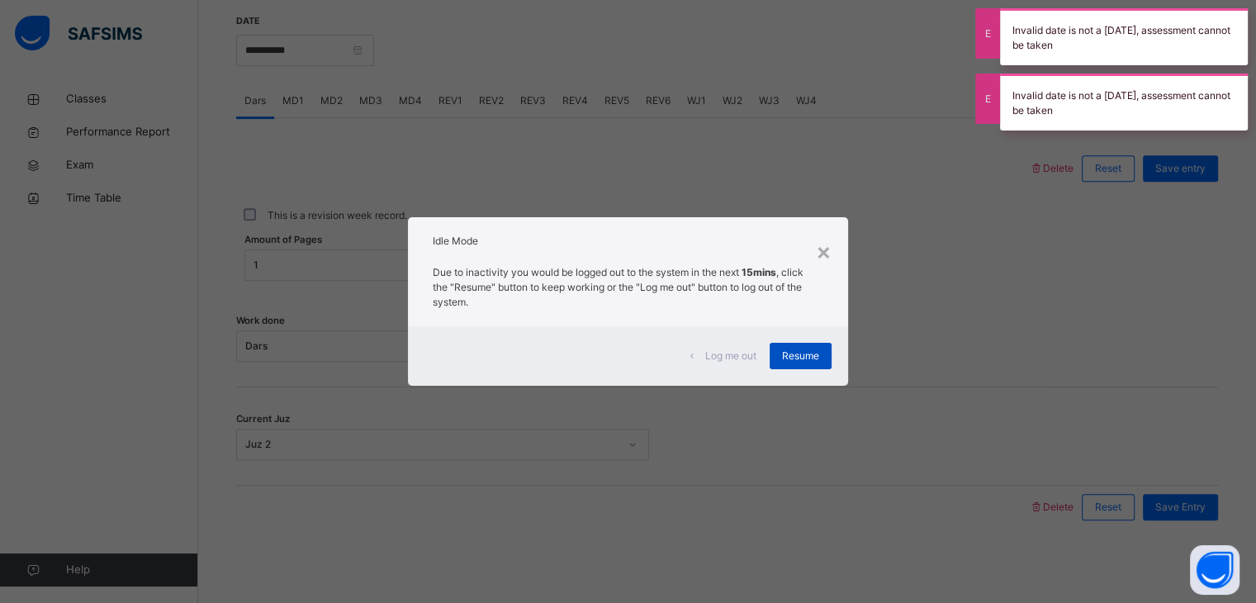
click at [818, 362] on span "Resume" at bounding box center [800, 355] width 37 height 15
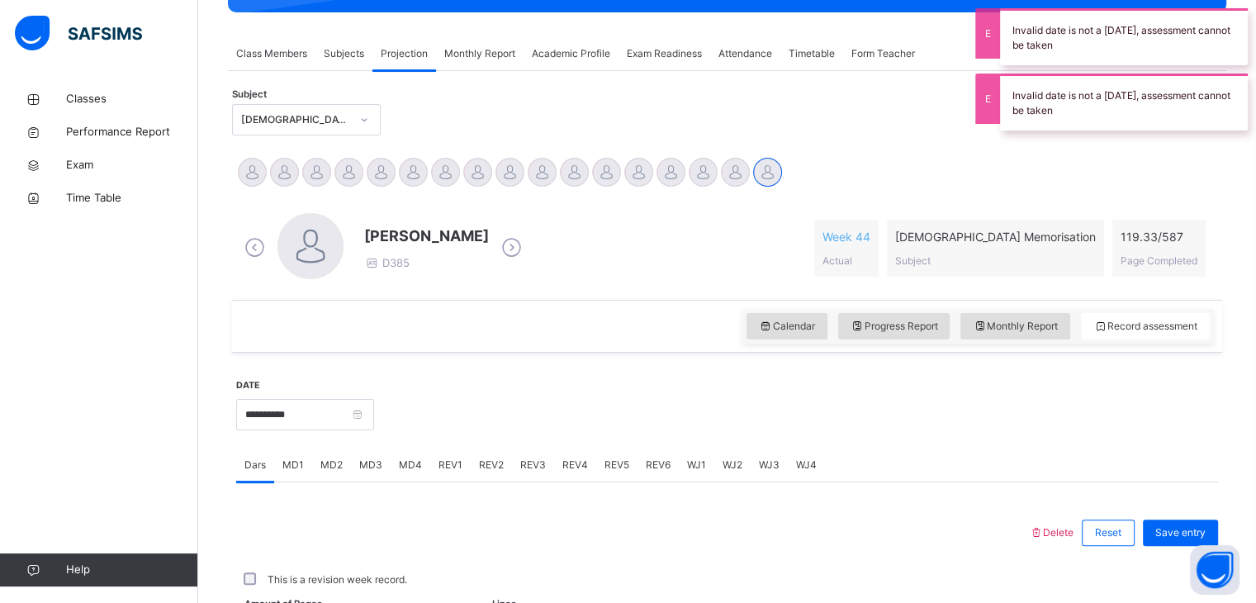
scroll to position [76, 0]
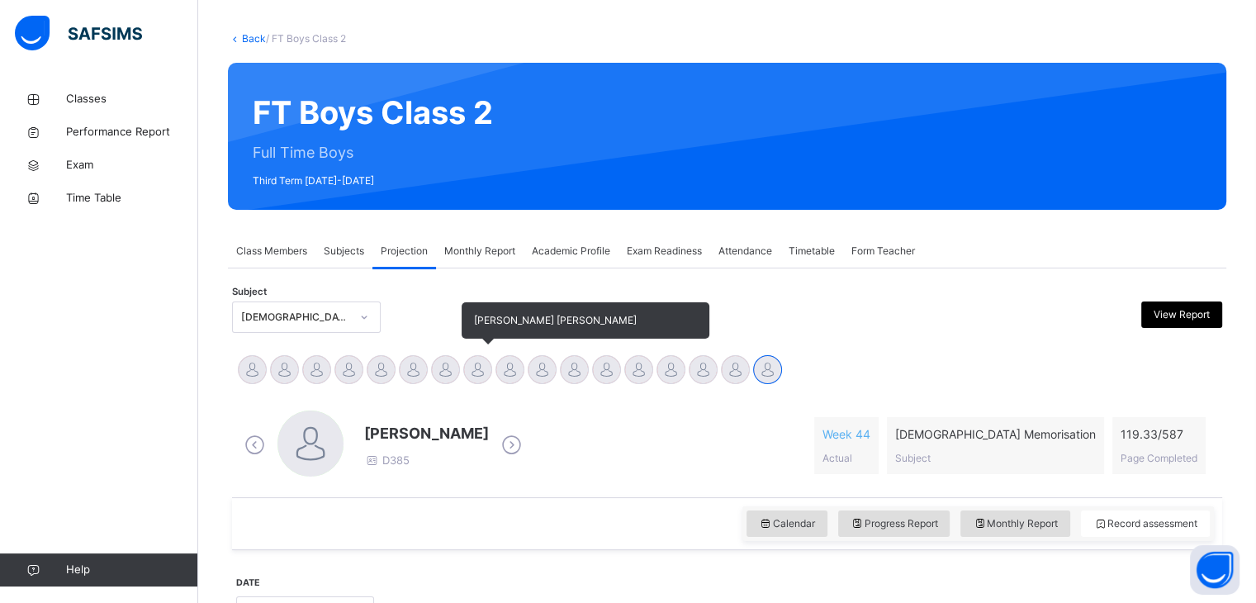
click at [471, 362] on div at bounding box center [477, 369] width 29 height 29
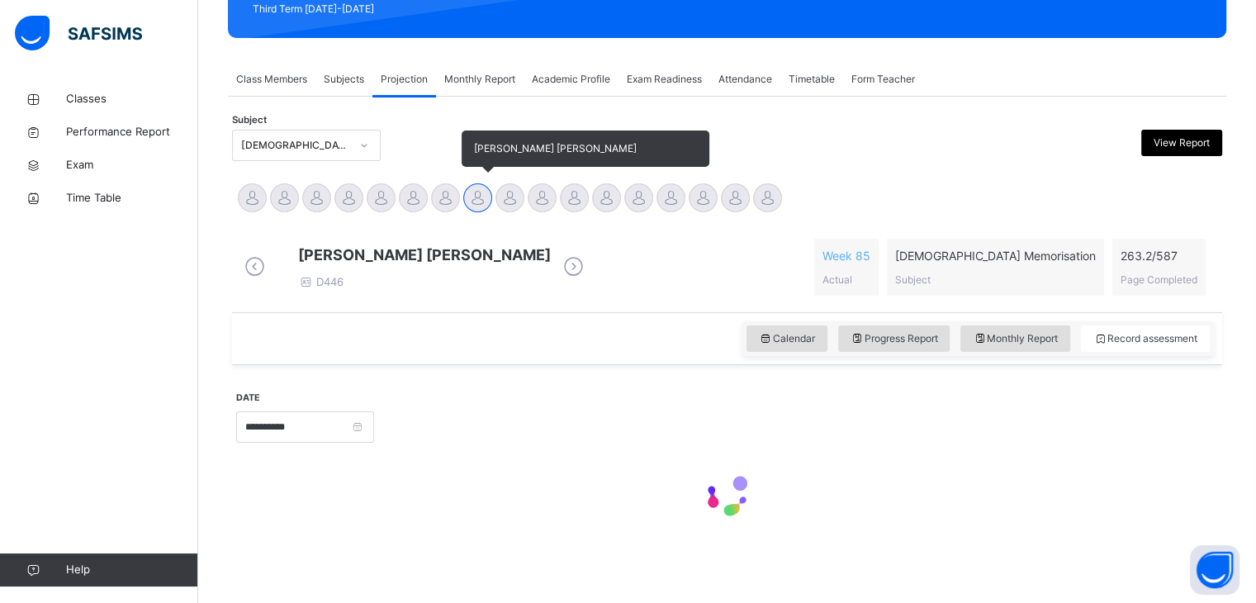
scroll to position [263, 0]
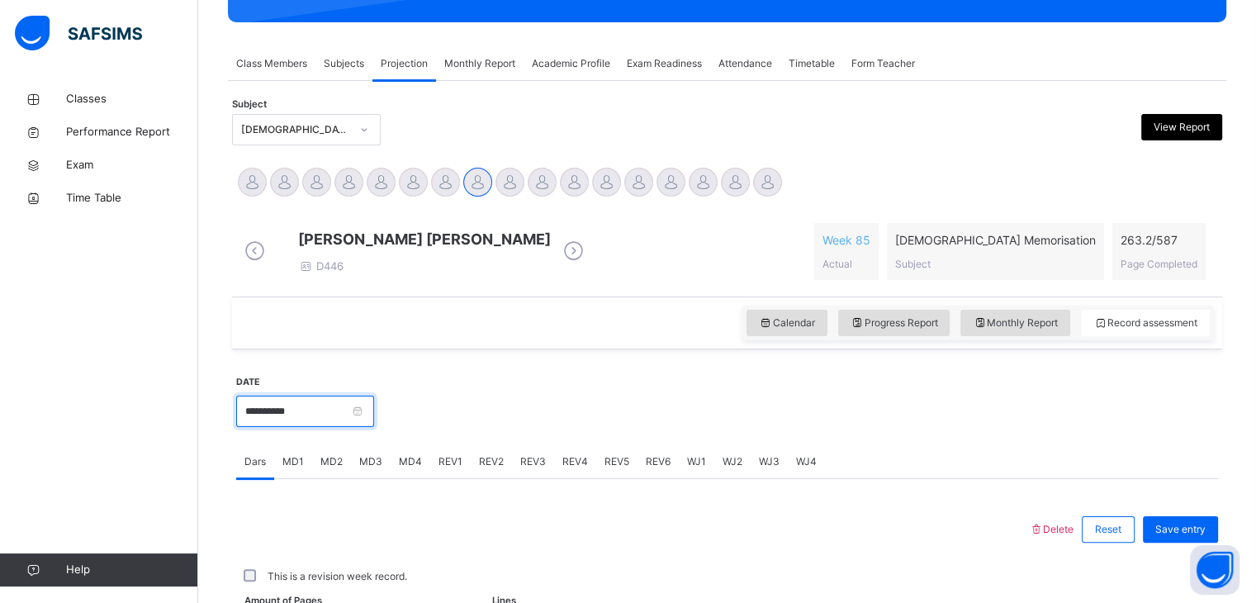
click at [370, 422] on input "**********" at bounding box center [305, 411] width 138 height 31
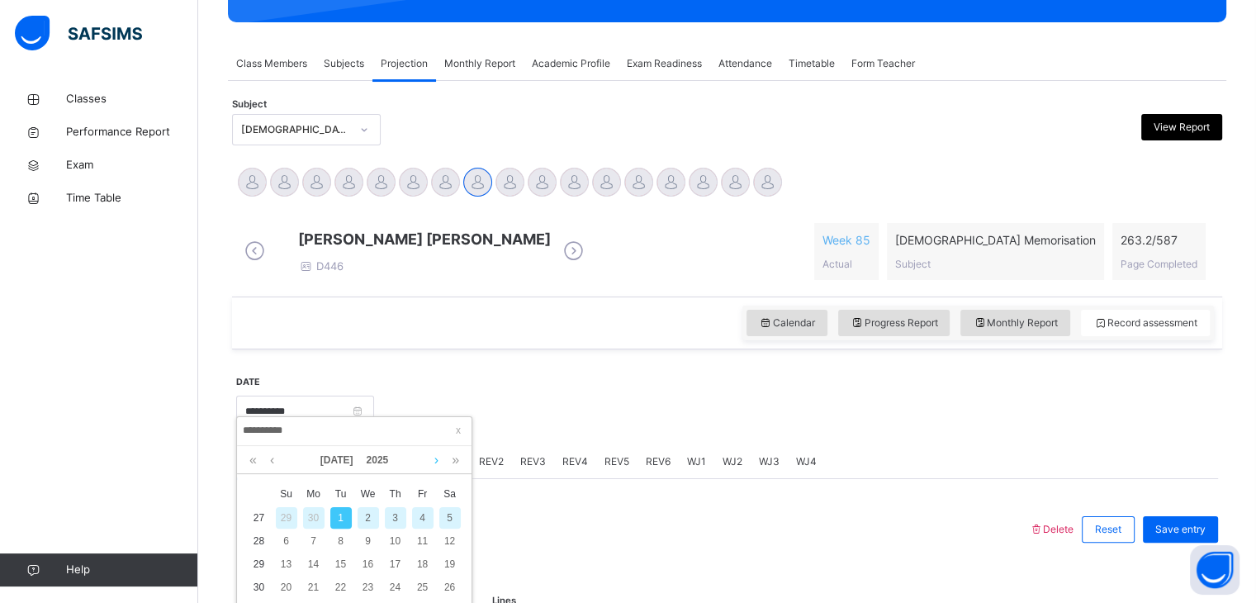
click at [434, 456] on link at bounding box center [436, 460] width 12 height 28
click at [316, 560] on div "11" at bounding box center [313, 563] width 21 height 21
type input "**********"
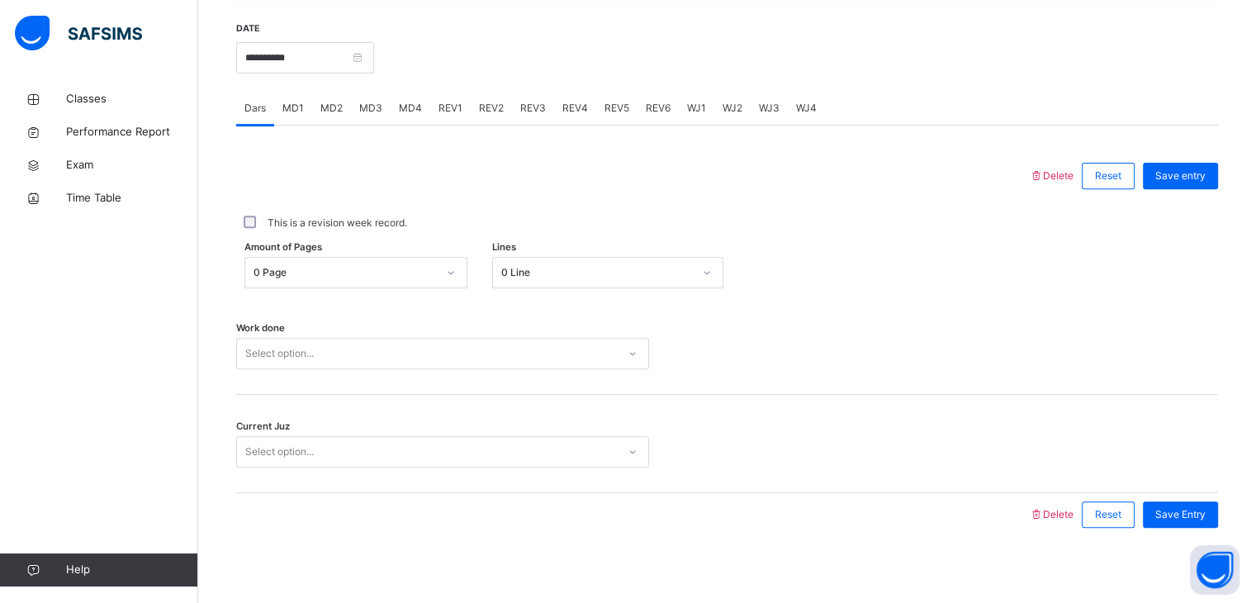
scroll to position [637, 0]
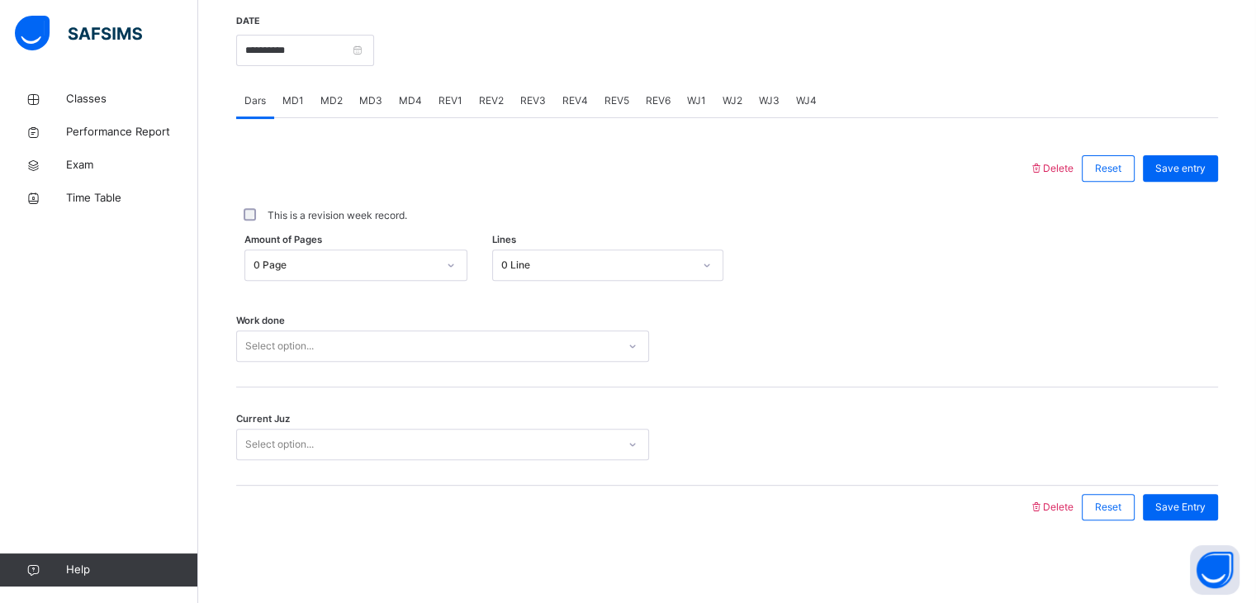
click at [433, 256] on div "0 Page" at bounding box center [340, 266] width 190 height 26
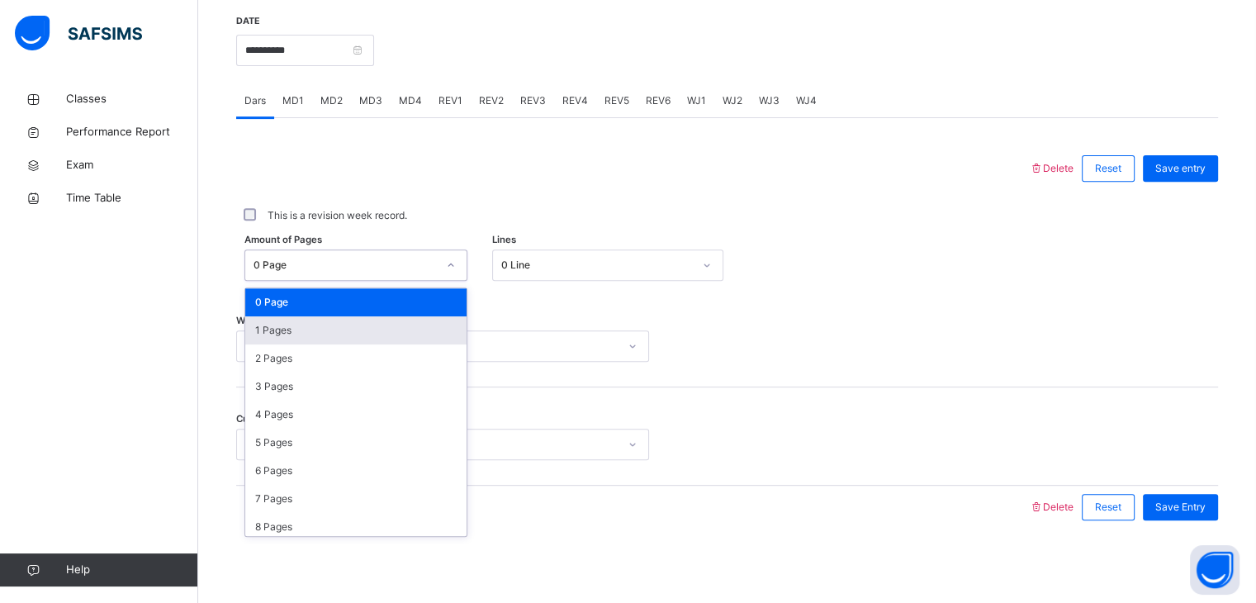
click at [410, 327] on div "1 Pages" at bounding box center [355, 330] width 221 height 28
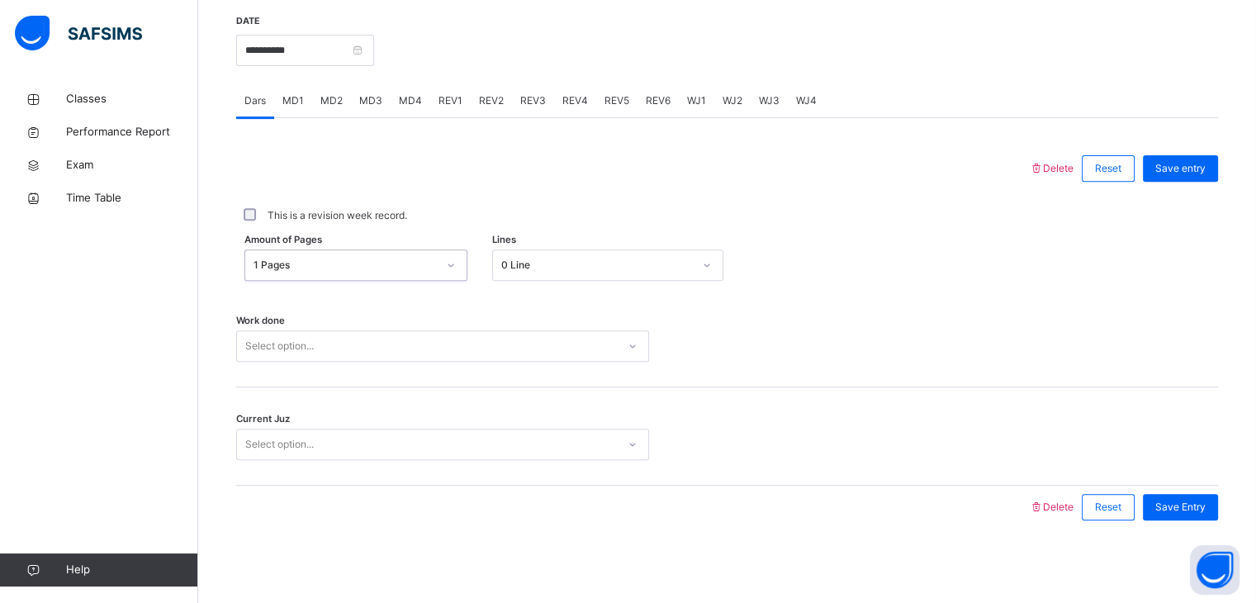
click at [555, 268] on div "0 Line" at bounding box center [597, 265] width 192 height 15
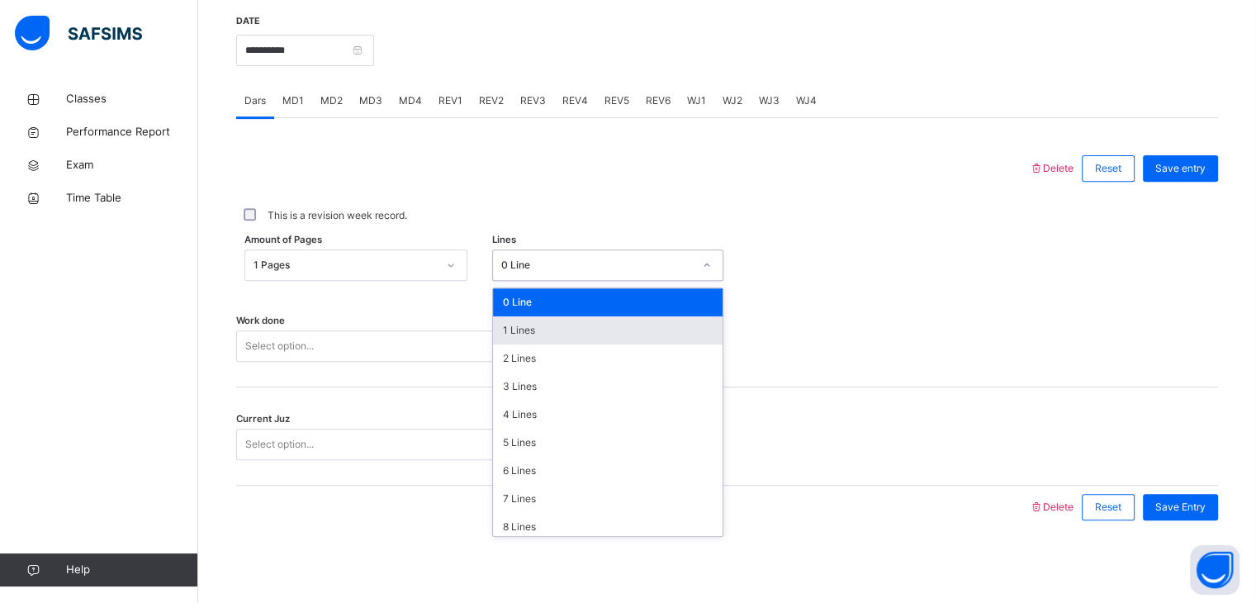
click at [524, 329] on div "1 Lines" at bounding box center [608, 330] width 230 height 28
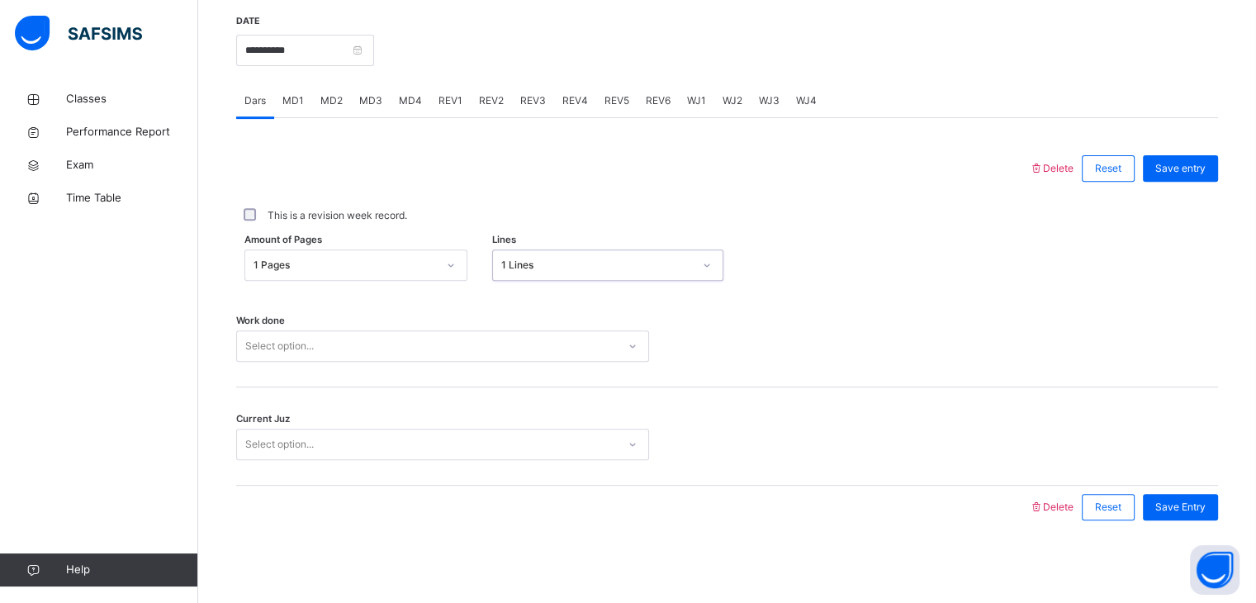
click at [522, 348] on div "Select option..." at bounding box center [427, 347] width 380 height 26
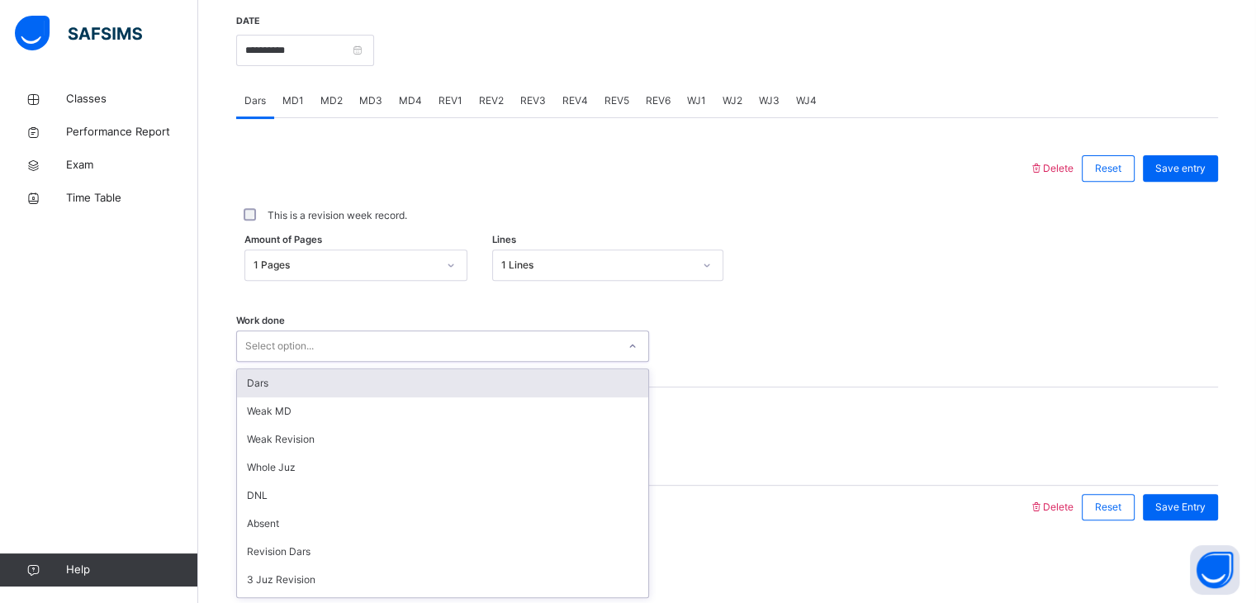
click at [525, 384] on div "Dars" at bounding box center [442, 383] width 411 height 28
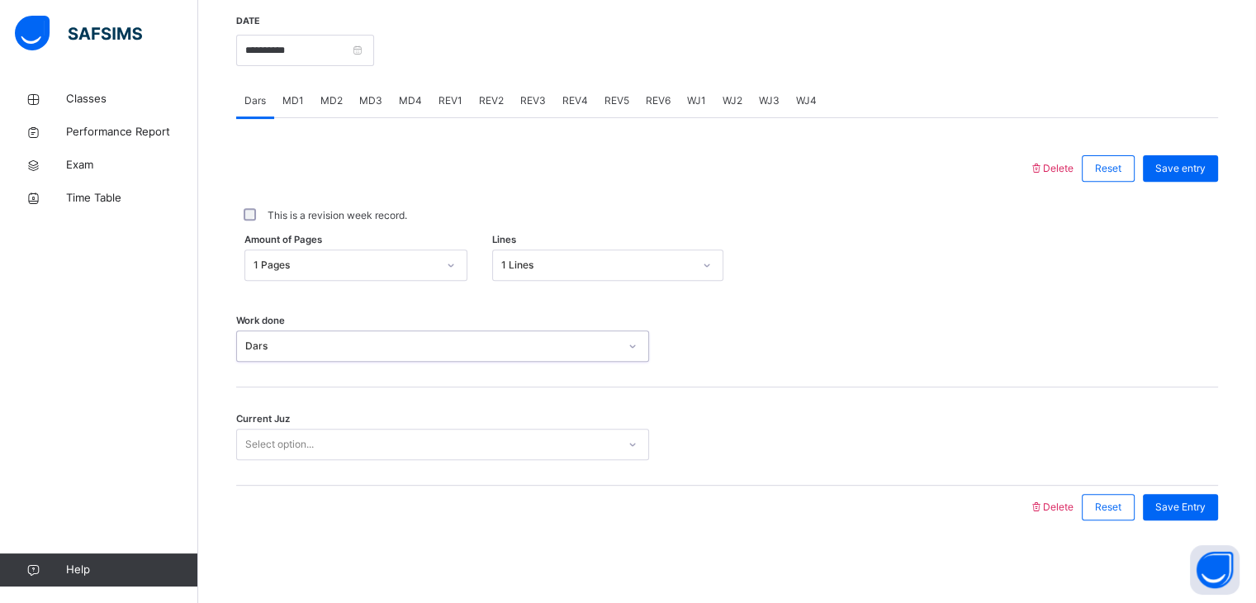
click at [528, 469] on div "Current Juz Select option..." at bounding box center [727, 436] width 982 height 98
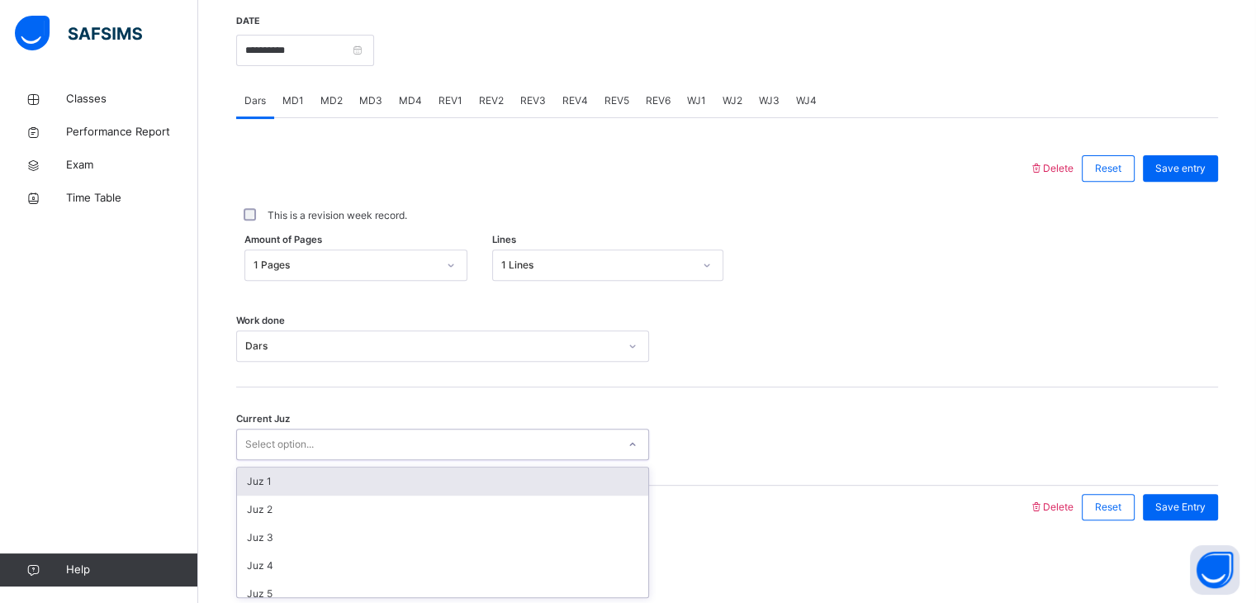
click at [522, 452] on div "Select option..." at bounding box center [427, 445] width 380 height 26
type input "*****"
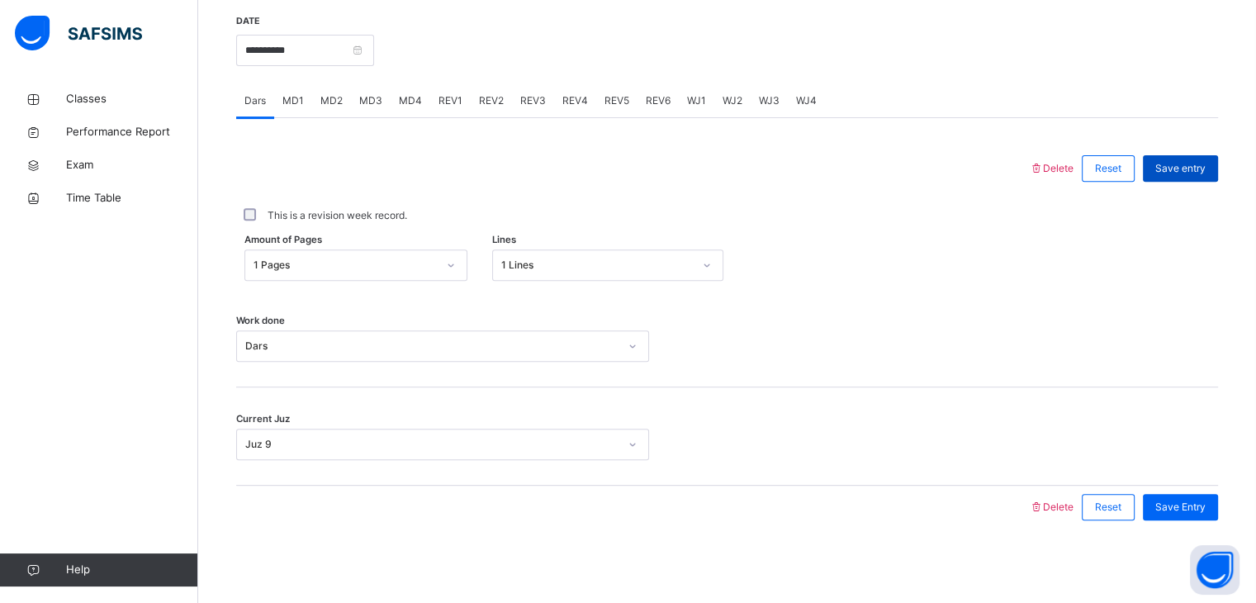
click at [1185, 161] on span "Save entry" at bounding box center [1180, 168] width 50 height 15
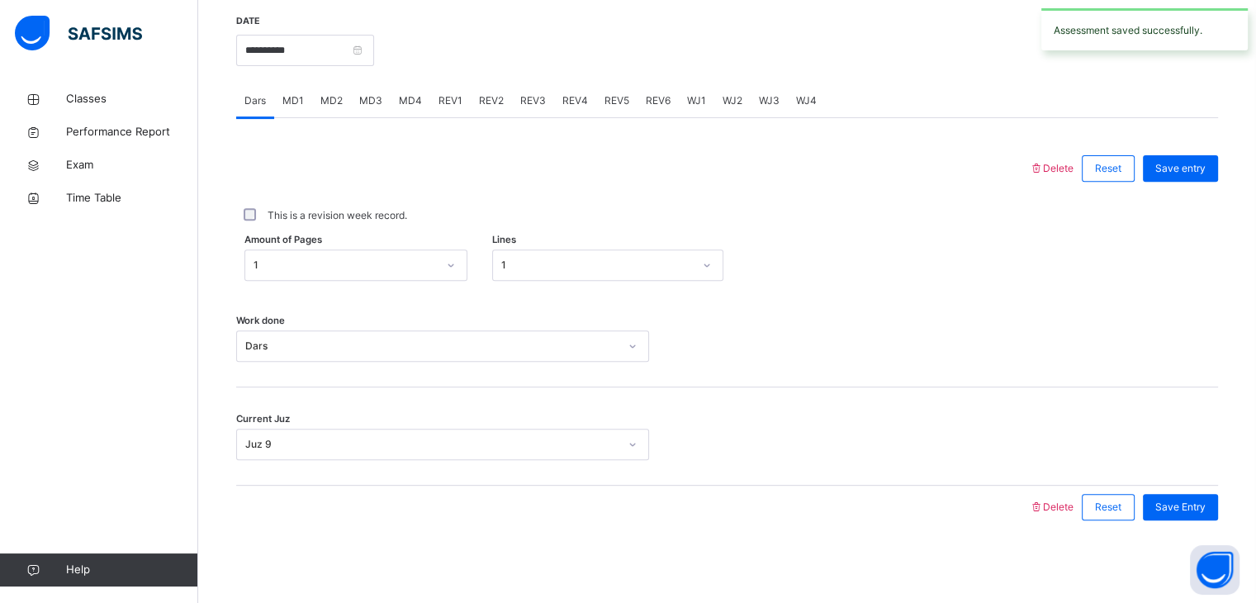
click at [444, 101] on span "REV1" at bounding box center [450, 100] width 24 height 15
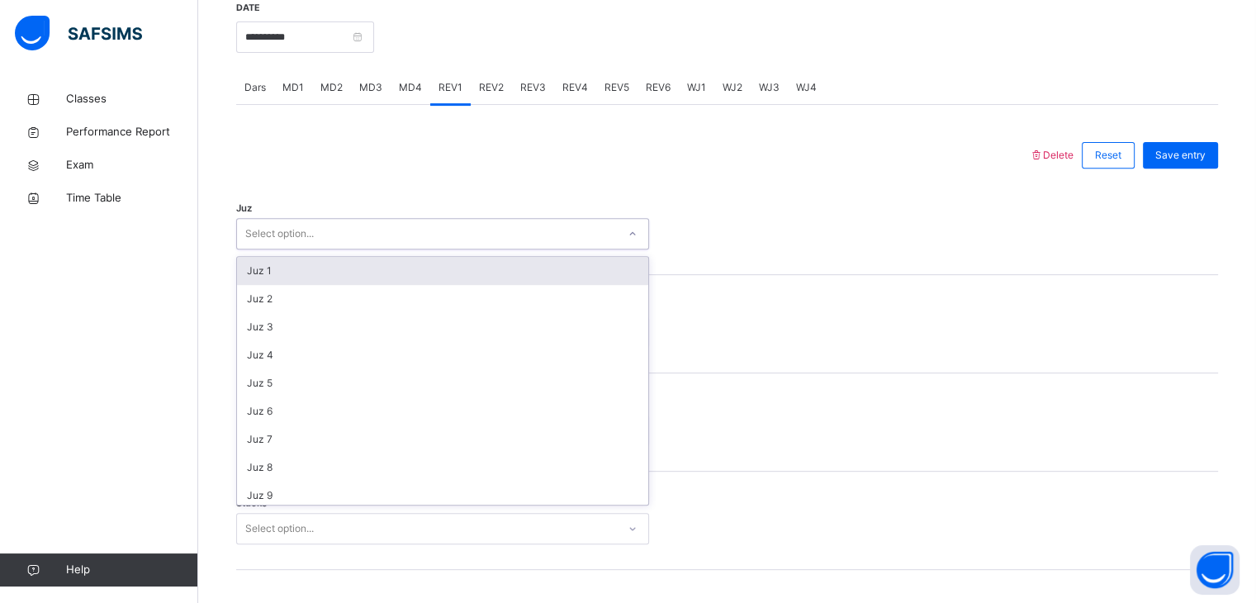
click at [387, 247] on div "Select option..." at bounding box center [427, 234] width 380 height 26
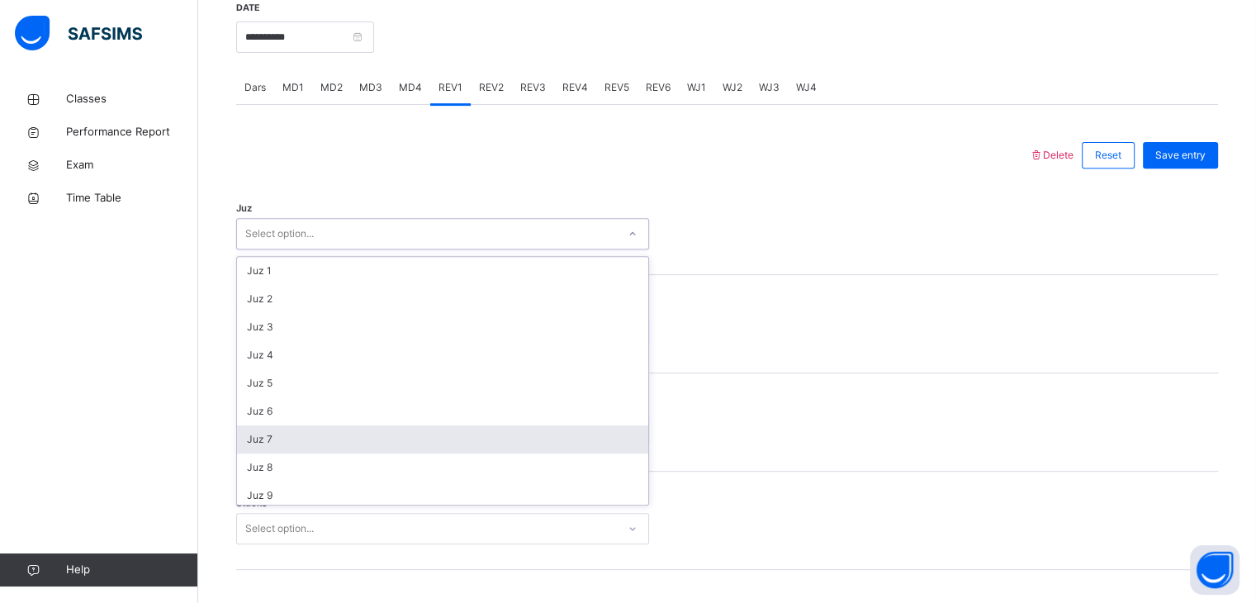
click at [291, 450] on div "Juz 7" at bounding box center [442, 439] width 411 height 28
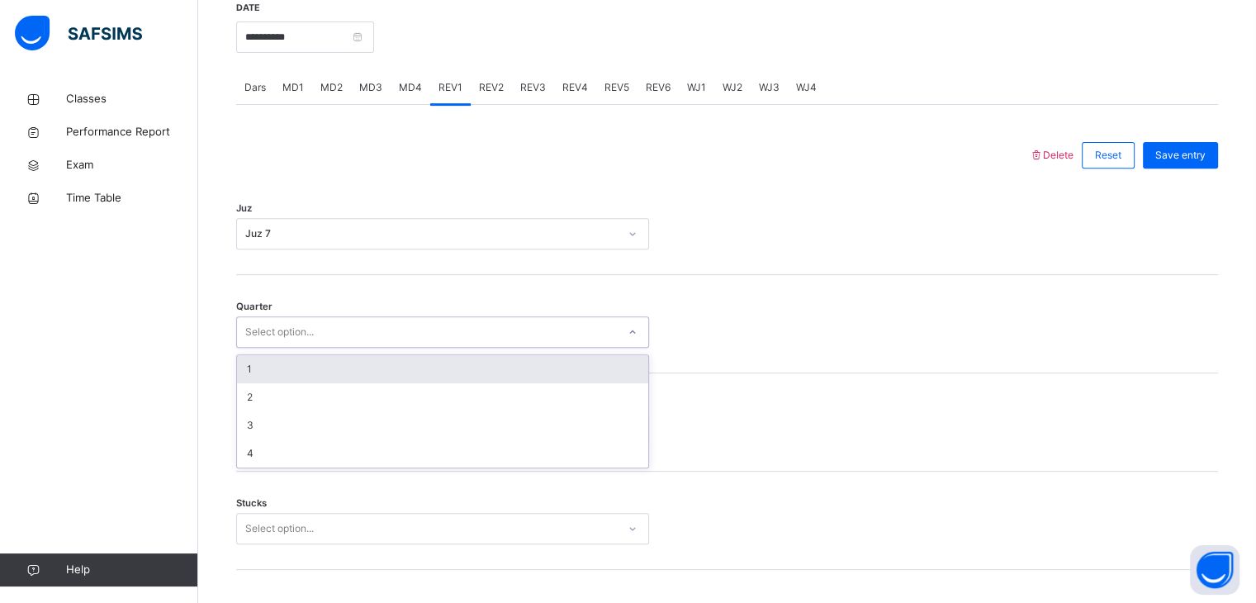
click at [272, 329] on div "Select option..." at bounding box center [442, 331] width 413 height 31
click at [271, 380] on div "1" at bounding box center [442, 369] width 411 height 28
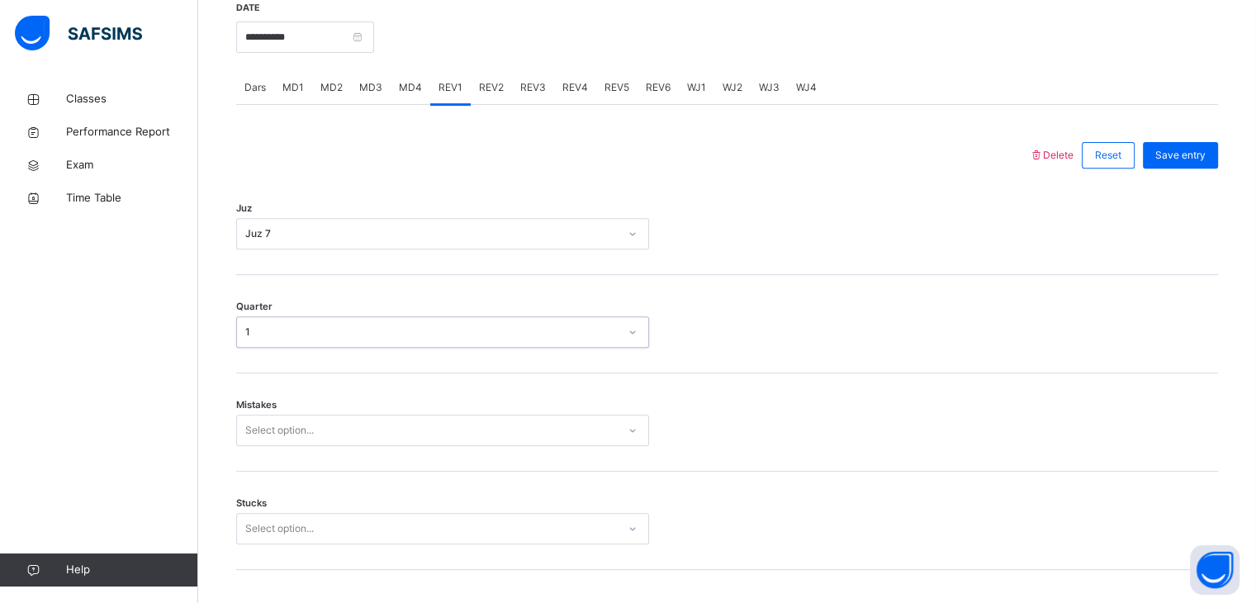
click at [278, 464] on div "Mistakes Select option..." at bounding box center [727, 422] width 982 height 98
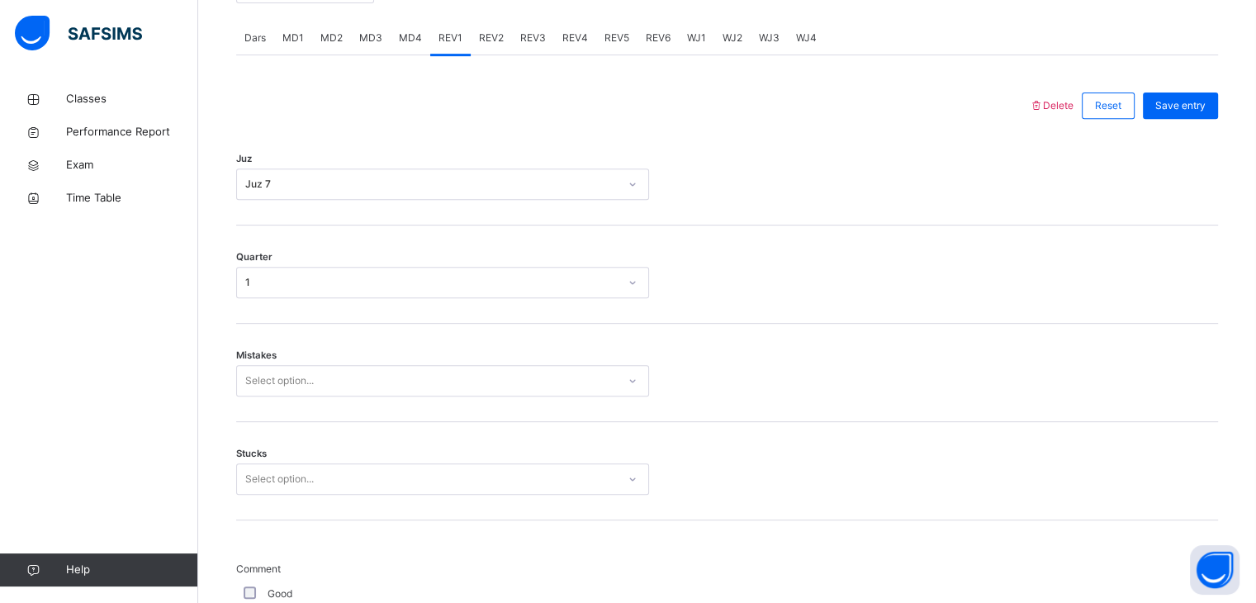
click at [272, 396] on div "Select option..." at bounding box center [442, 380] width 413 height 31
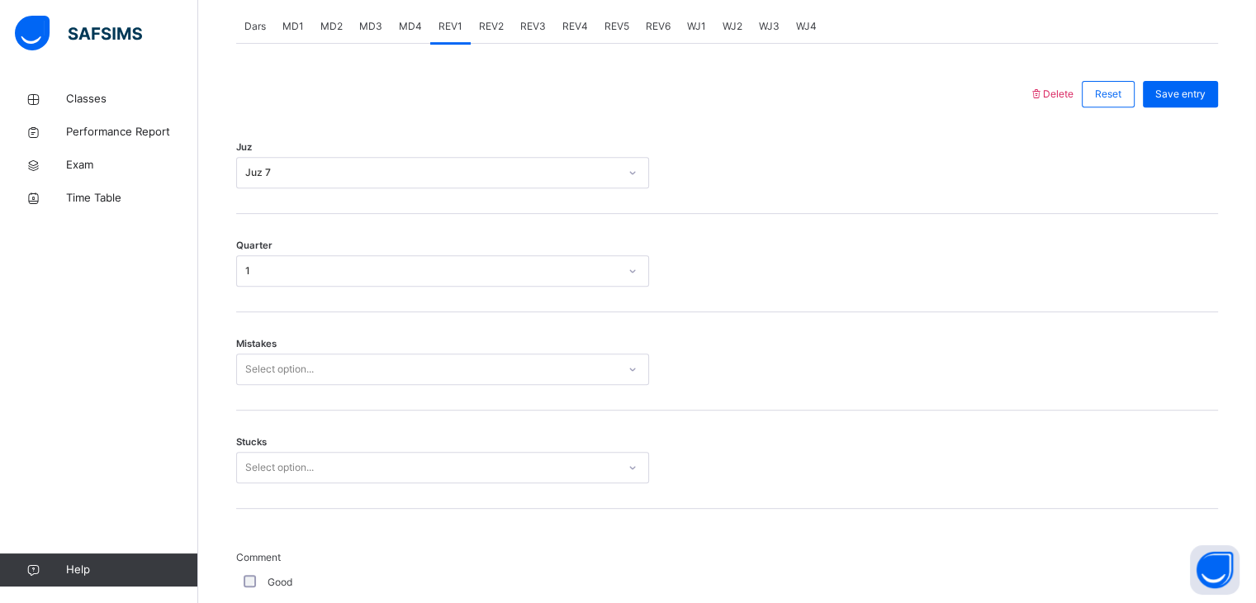
scroll to position [704, 0]
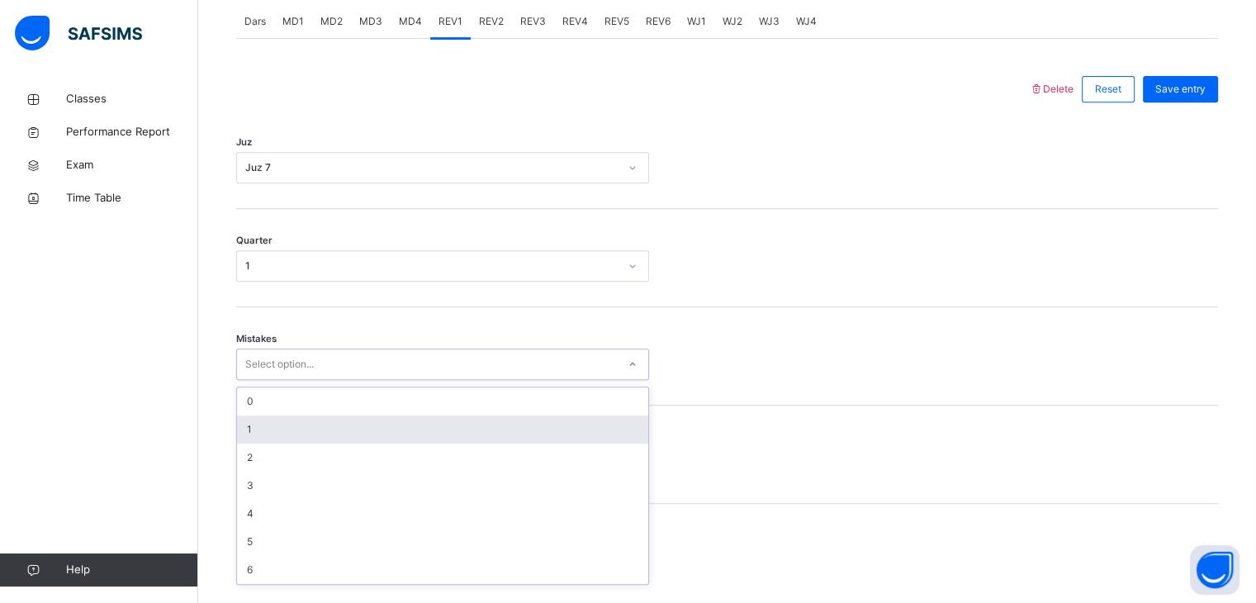
click at [272, 440] on div "1" at bounding box center [442, 429] width 411 height 28
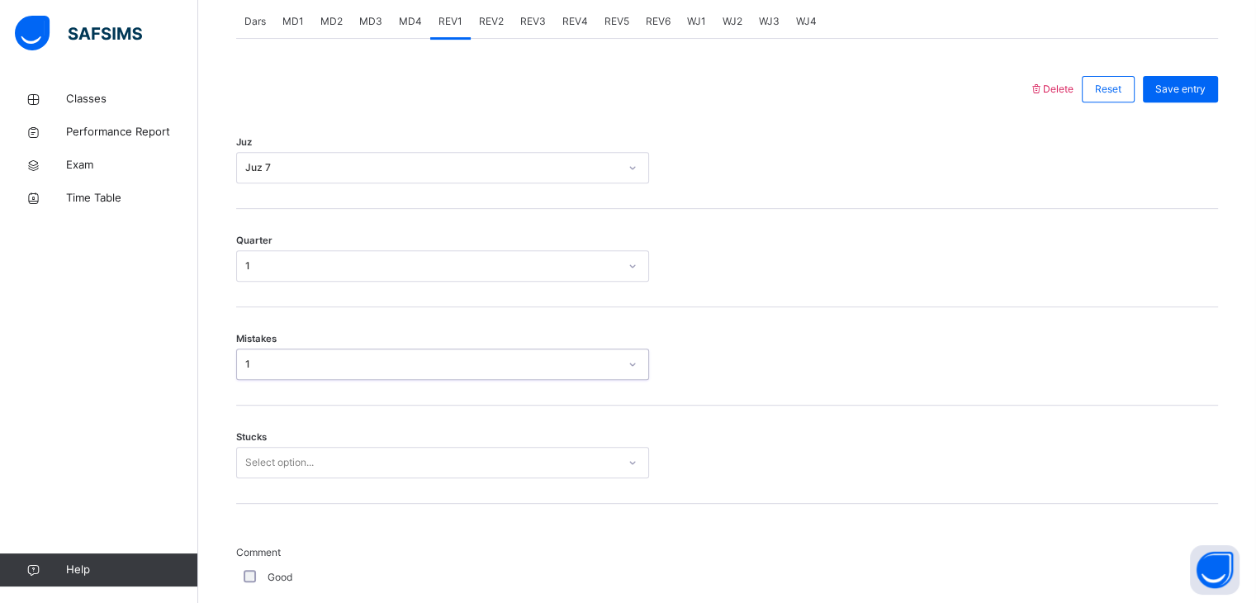
click at [277, 478] on div "Select option..." at bounding box center [442, 462] width 413 height 31
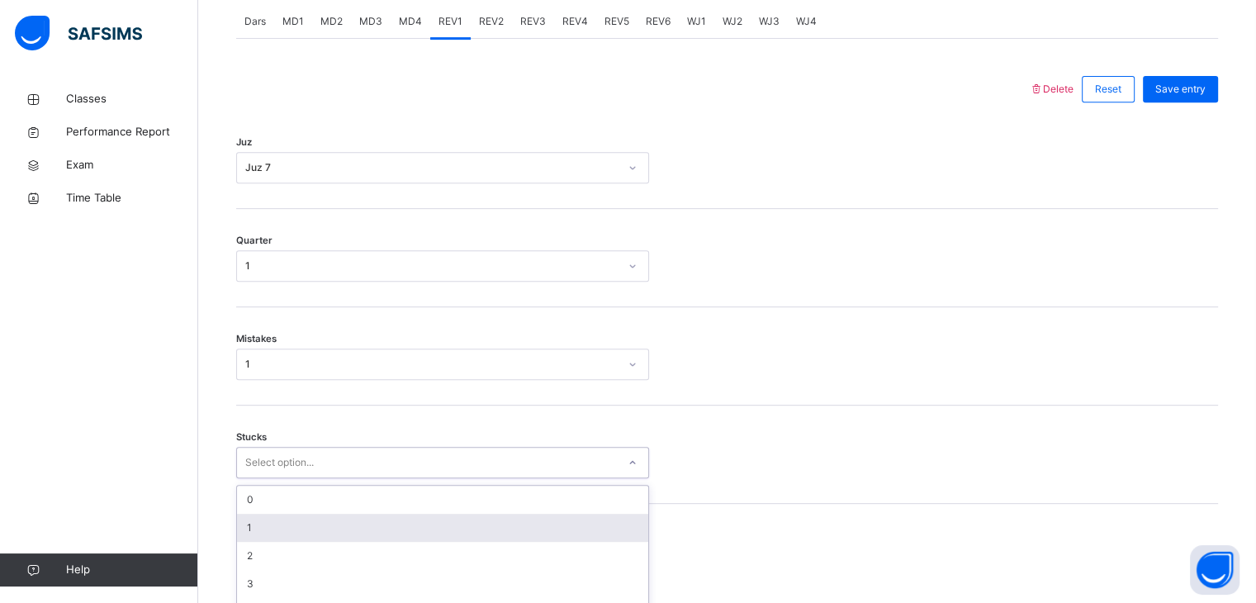
scroll to position [774, 0]
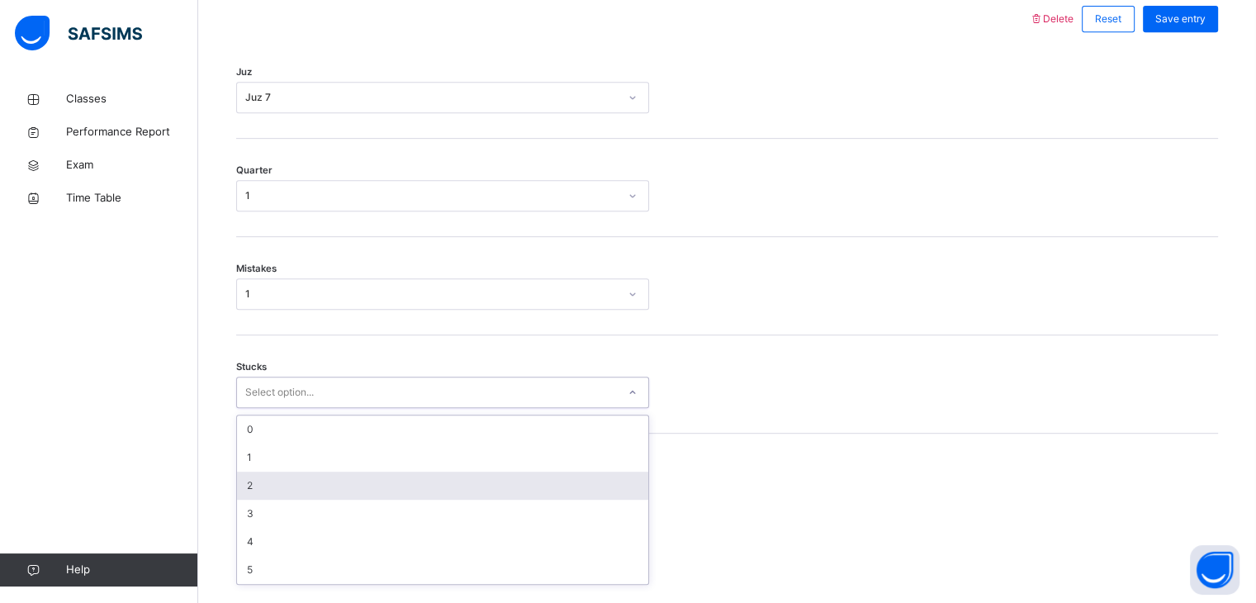
click at [277, 492] on div "2" at bounding box center [442, 485] width 411 height 28
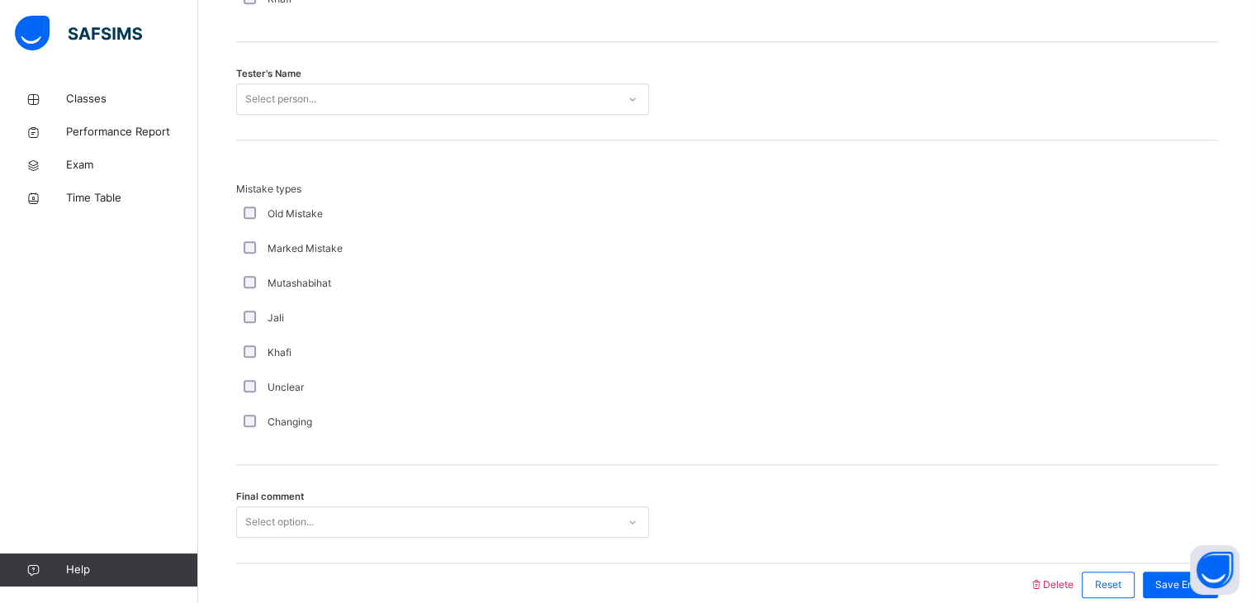
scroll to position [1699, 0]
click at [413, 98] on div "Select person..." at bounding box center [427, 99] width 380 height 26
type input "*"
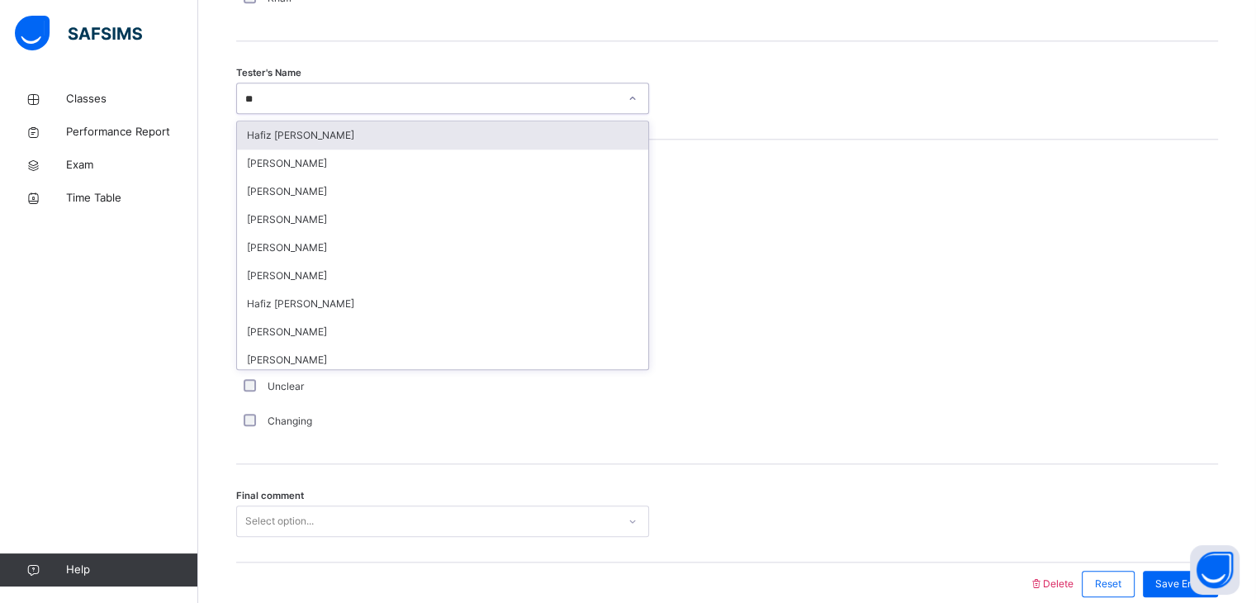
type input "*"
type input "***"
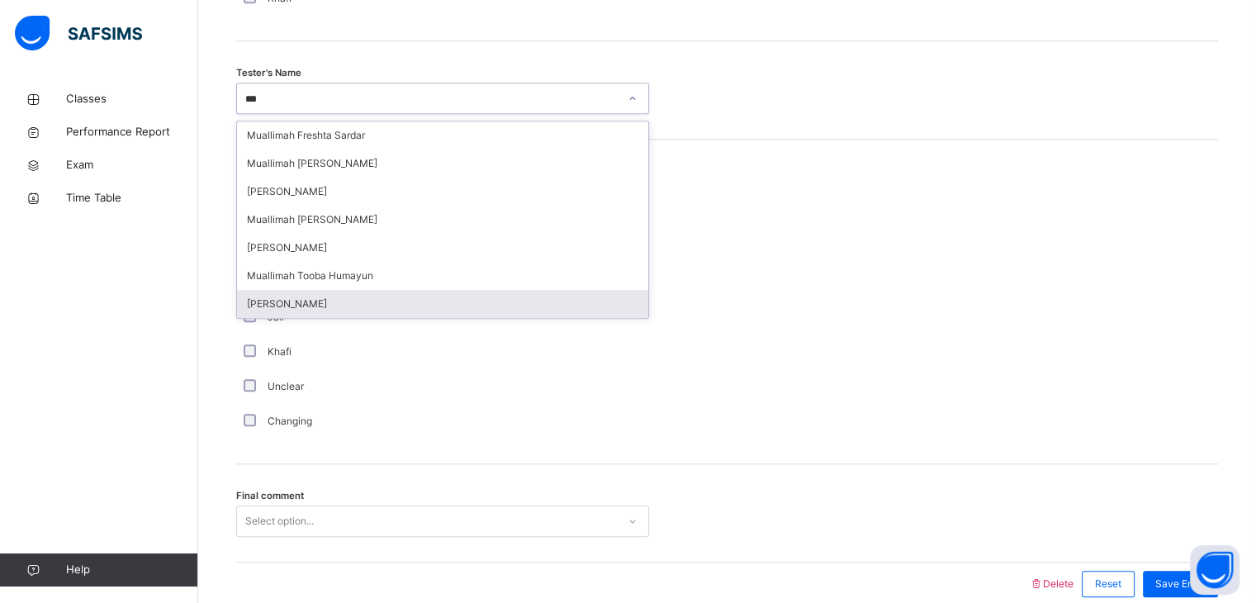
click at [340, 307] on div "[PERSON_NAME]" at bounding box center [442, 304] width 411 height 28
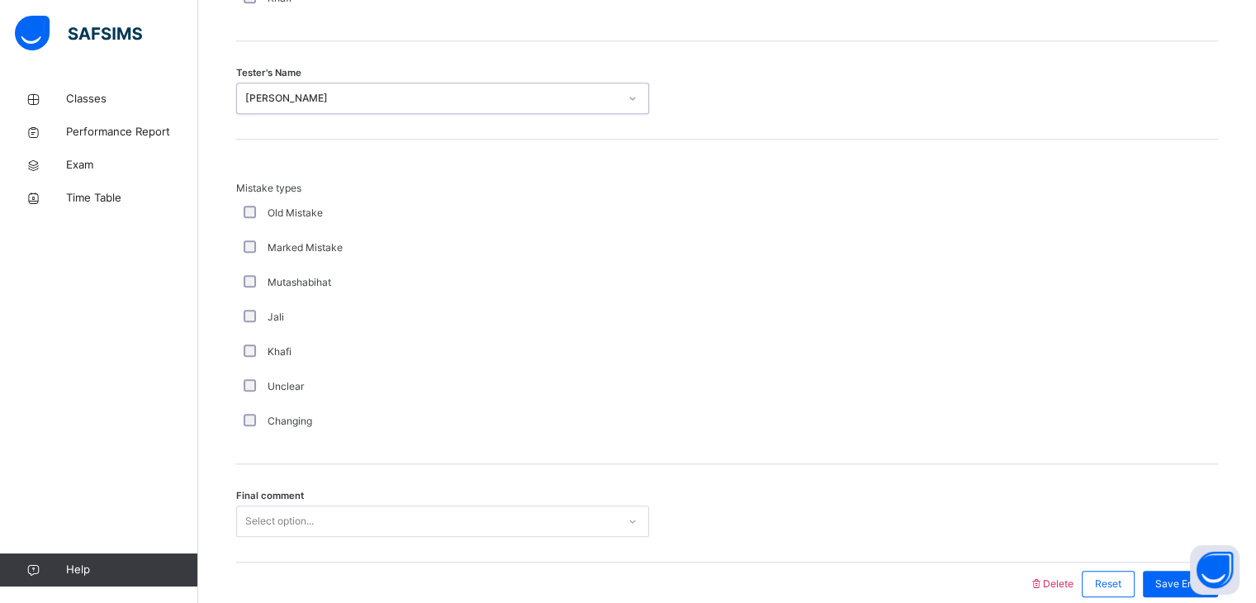
click at [289, 537] on div "Select option..." at bounding box center [442, 520] width 413 height 31
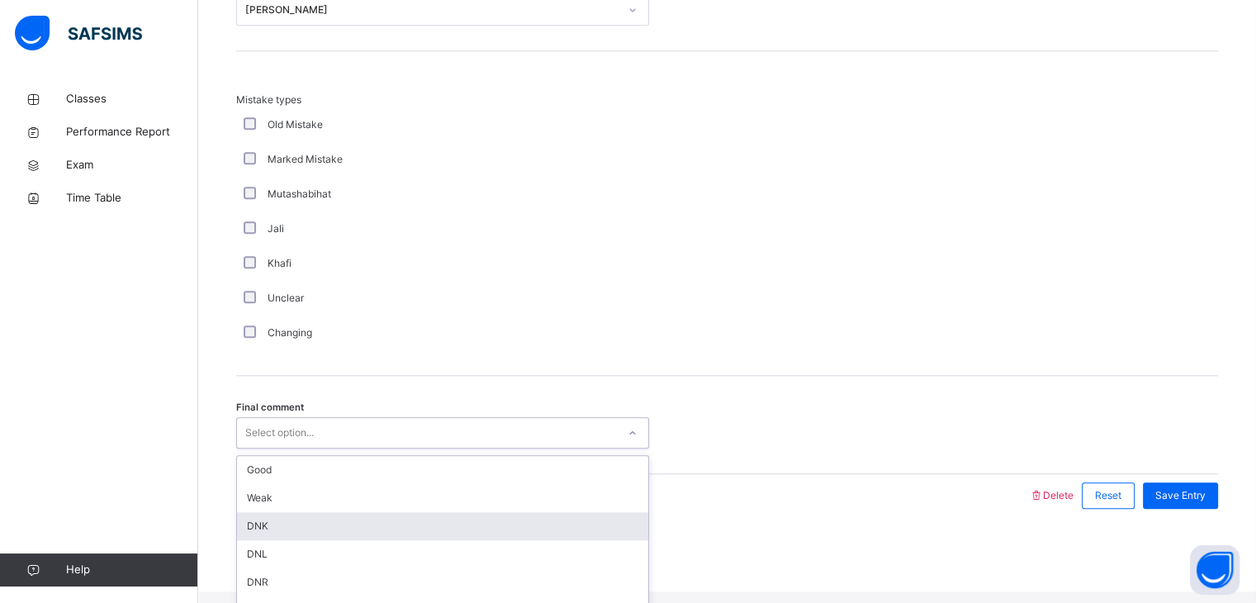
click at [289, 540] on div "DNK" at bounding box center [442, 526] width 411 height 28
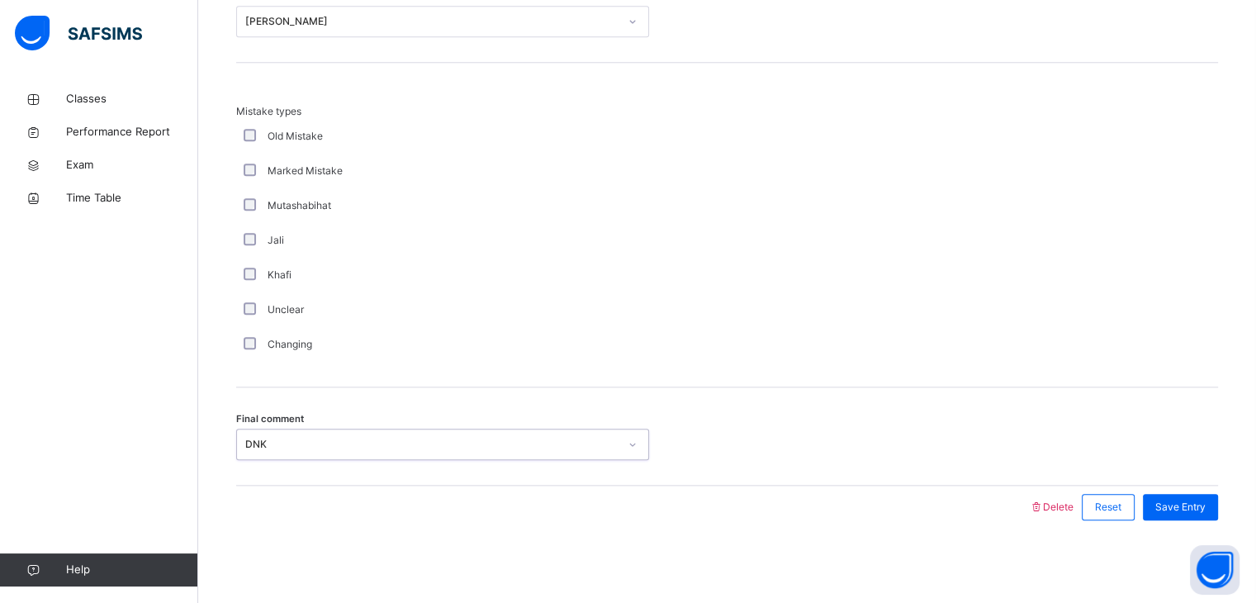
click at [315, 435] on div "DNK" at bounding box center [427, 445] width 380 height 26
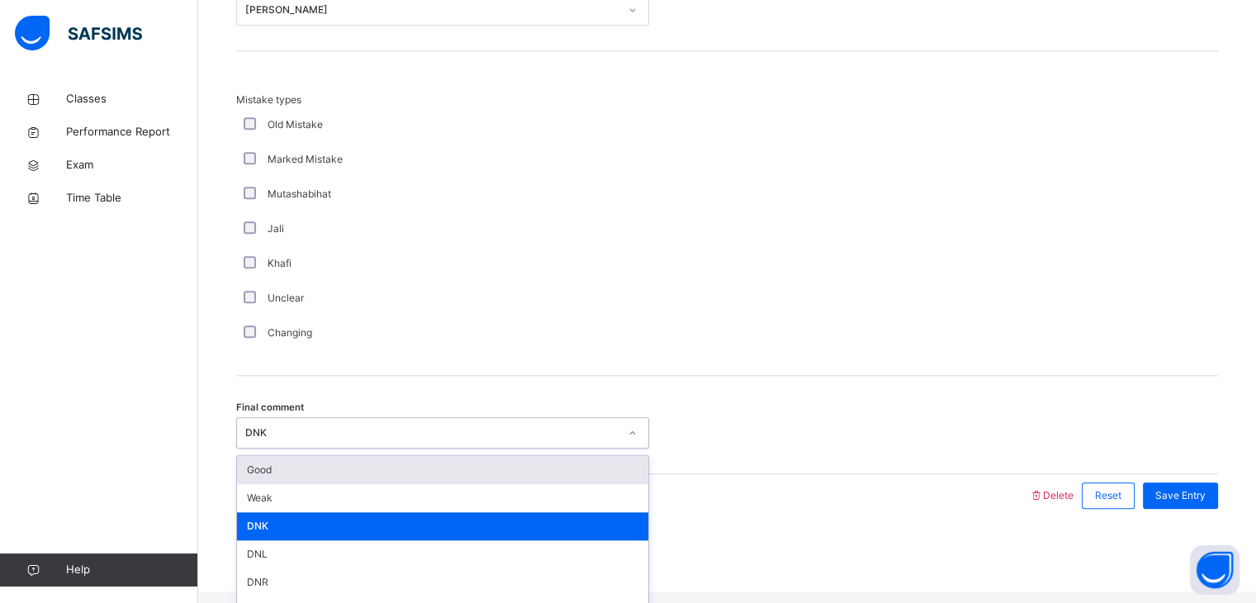
click at [304, 479] on div "Good" at bounding box center [442, 470] width 411 height 28
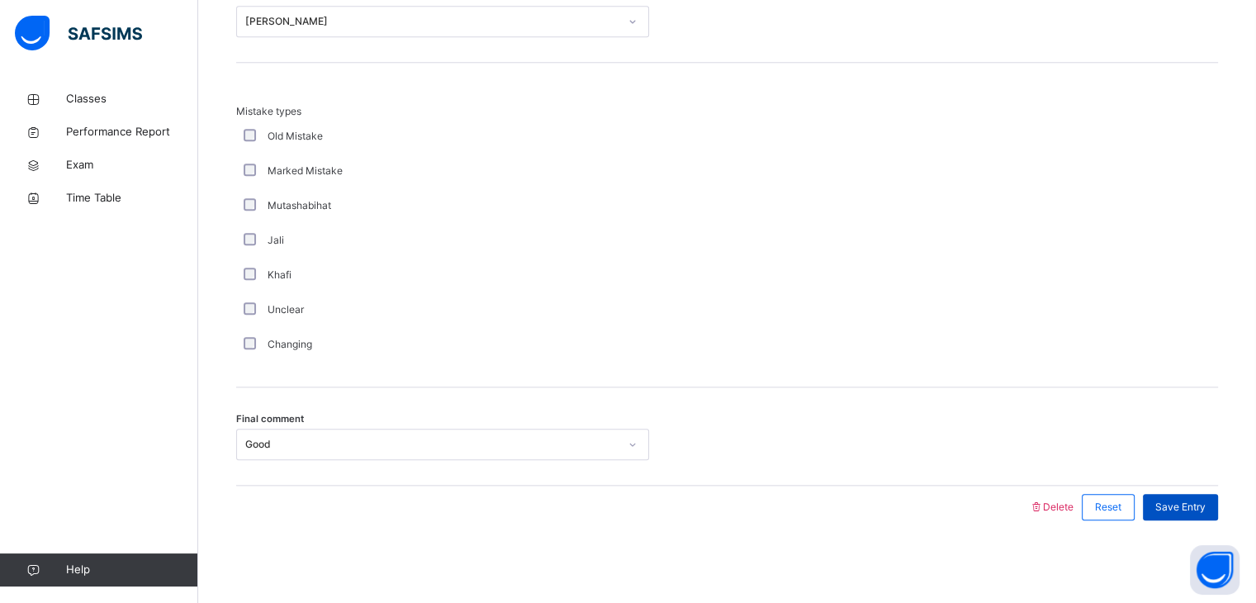
click at [1183, 507] on span "Save Entry" at bounding box center [1180, 507] width 50 height 15
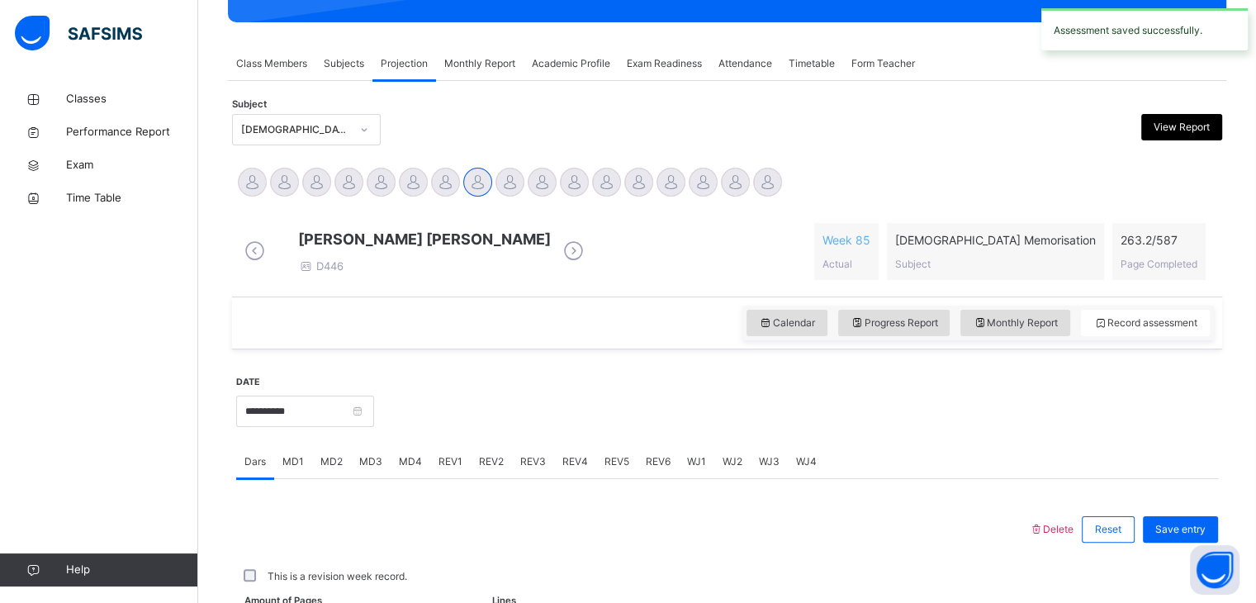
scroll to position [637, 0]
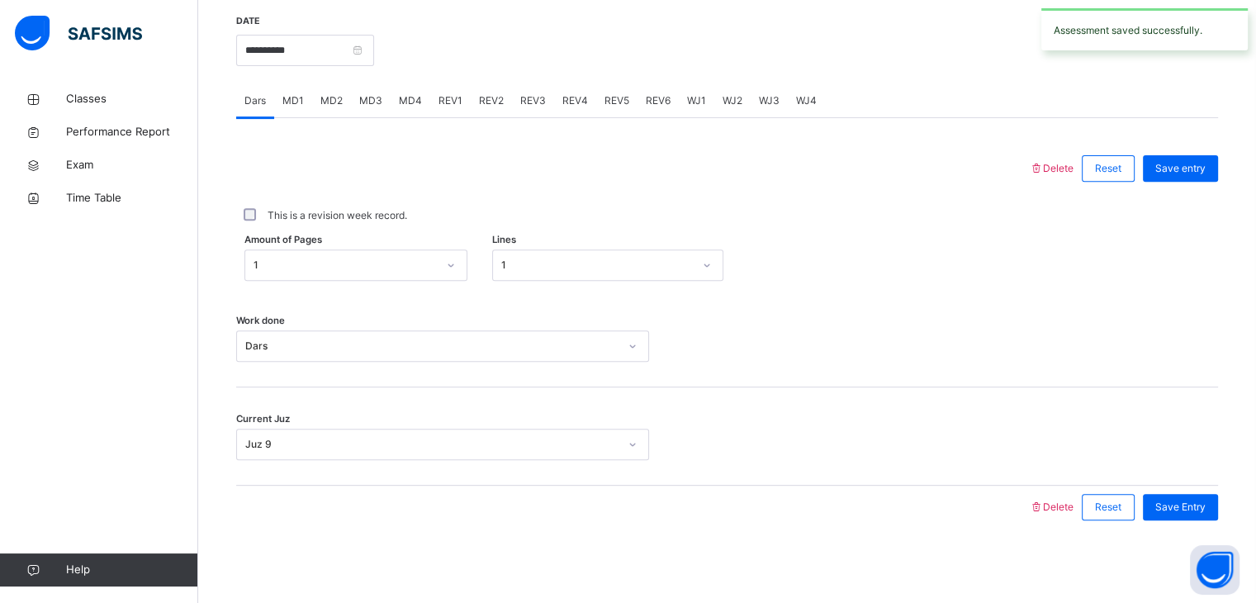
click at [492, 107] on span "REV2" at bounding box center [491, 100] width 25 height 15
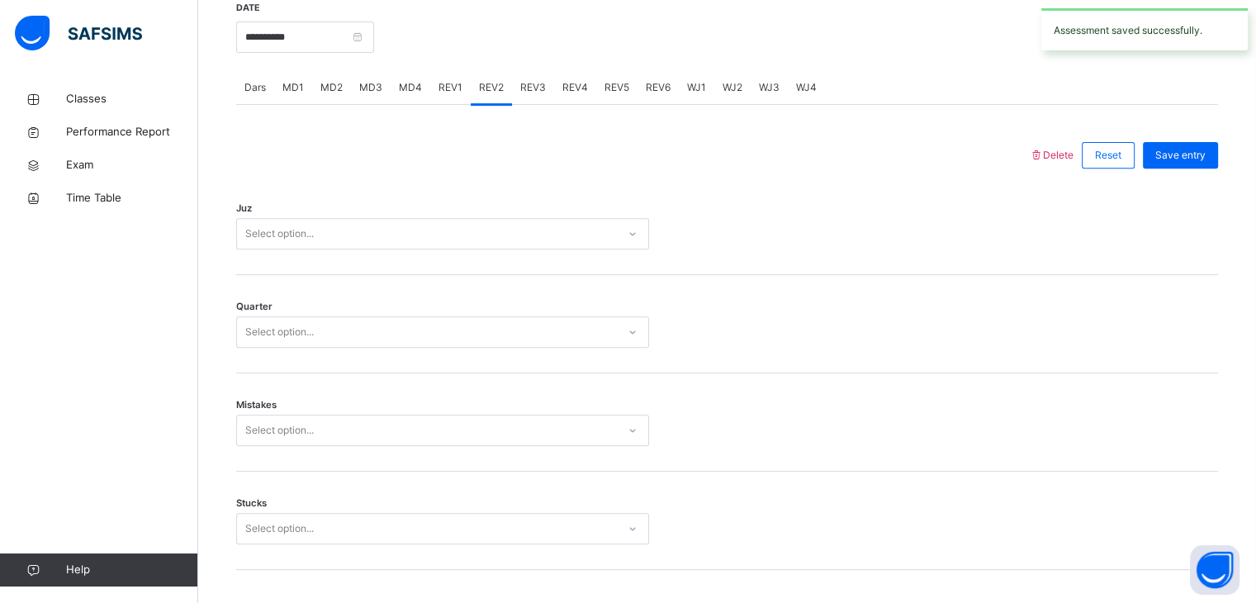
scroll to position [1787, 0]
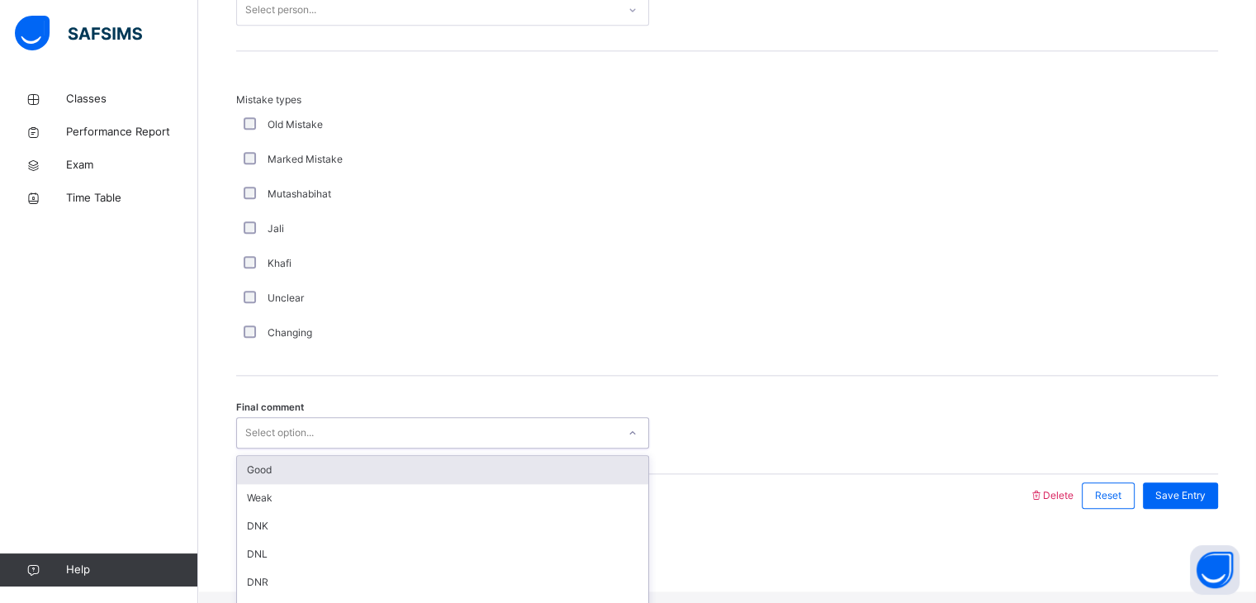
click at [296, 444] on div "Select option..." at bounding box center [279, 432] width 69 height 31
click at [304, 483] on div "Good" at bounding box center [442, 470] width 411 height 28
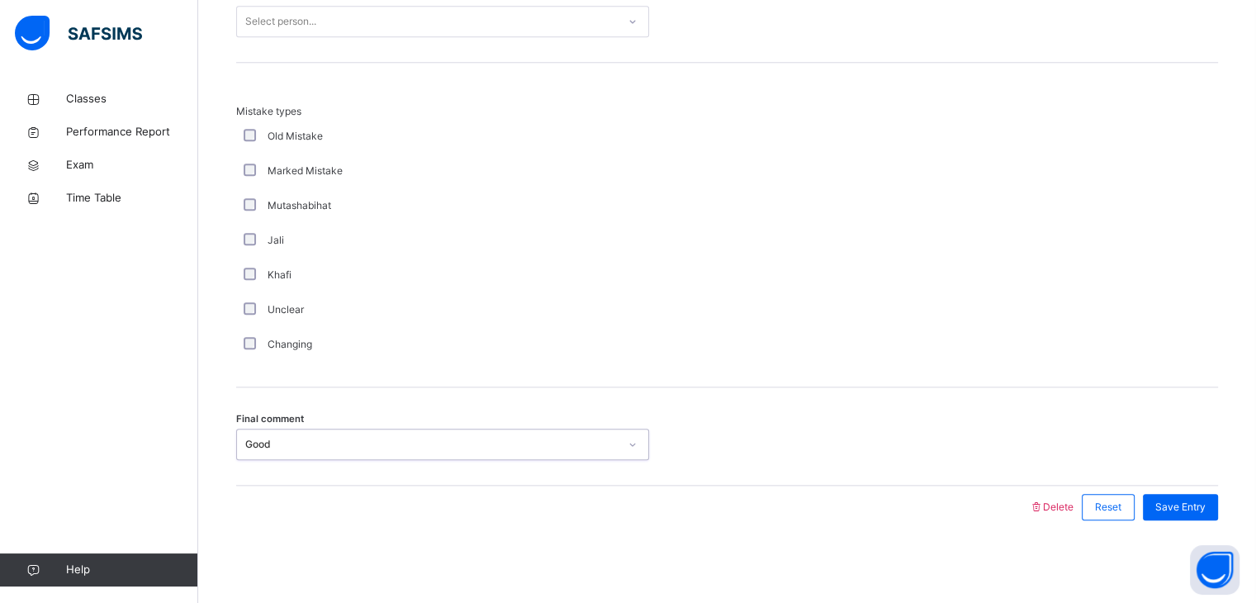
click at [486, 26] on div "Select person..." at bounding box center [427, 22] width 380 height 26
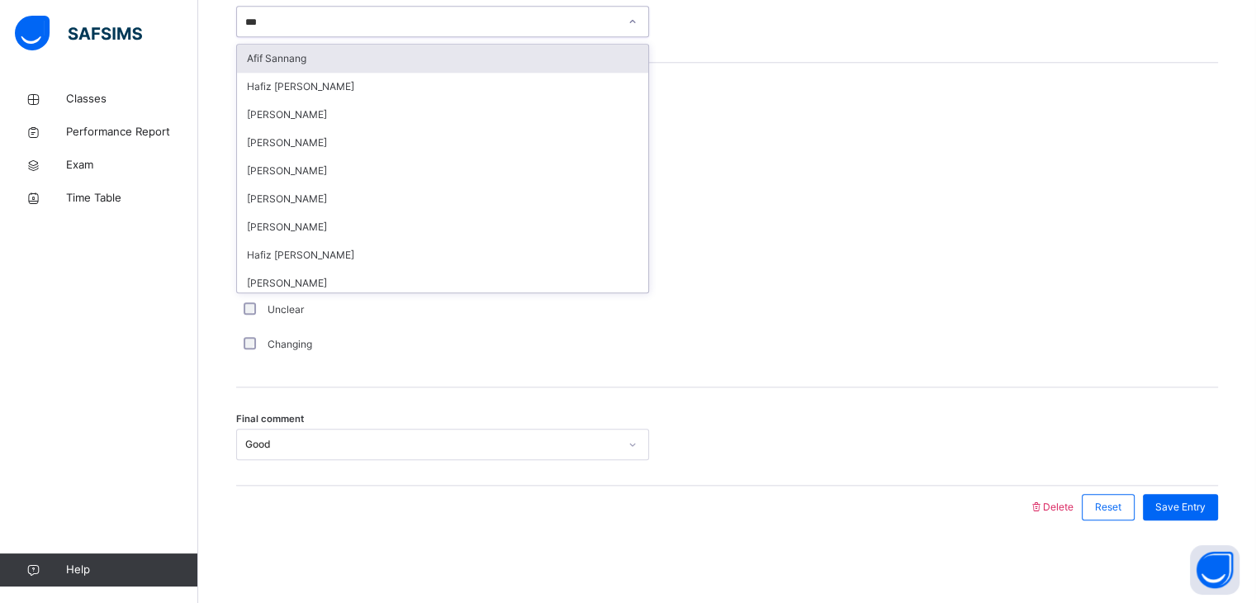
type input "****"
click at [486, 56] on div "Afif Sannang" at bounding box center [442, 59] width 411 height 28
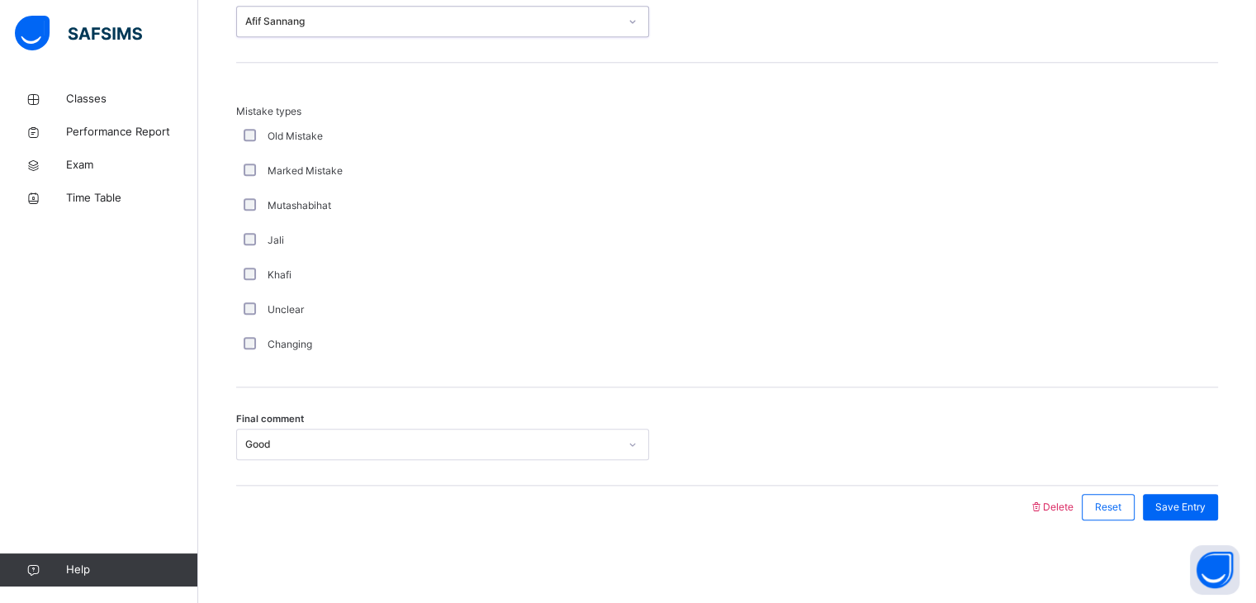
click at [707, 194] on div at bounding box center [727, 233] width 140 height 258
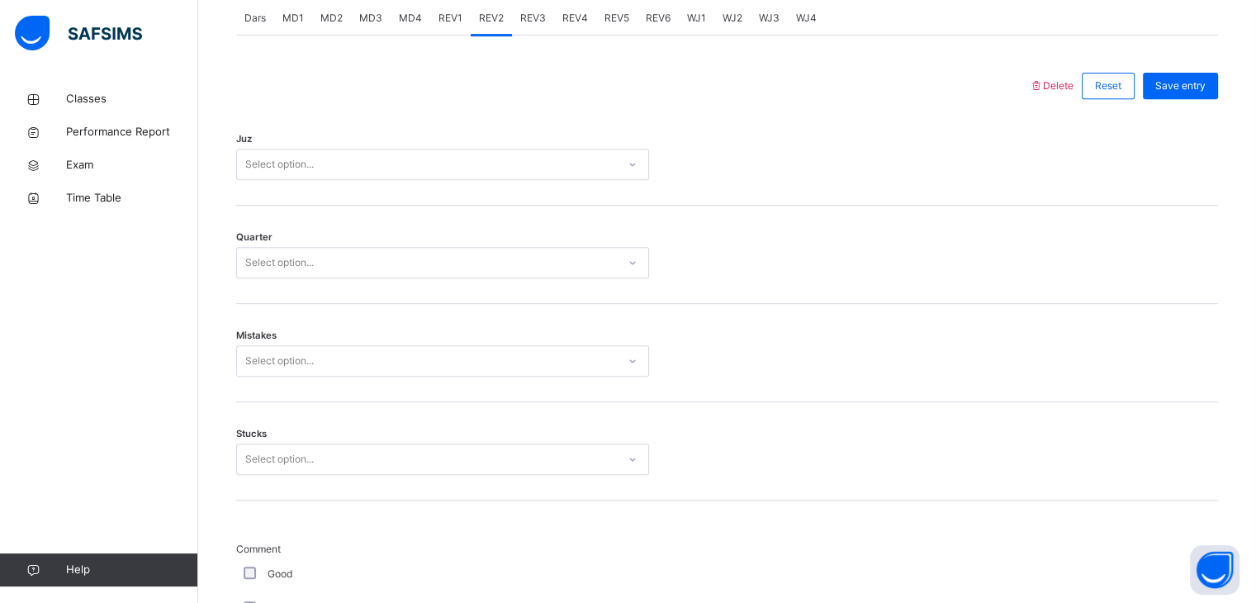
scroll to position [697, 0]
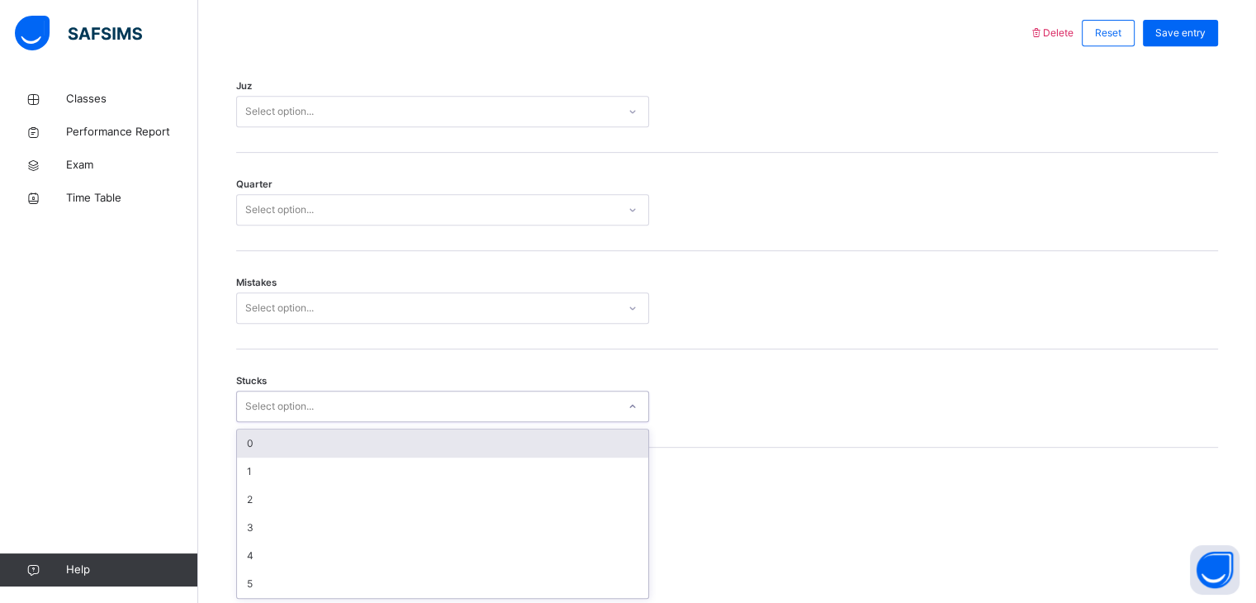
click at [301, 422] on div "option 0 focused, 1 of 6. 6 results available. Use Up and Down to choose option…" at bounding box center [442, 406] width 413 height 31
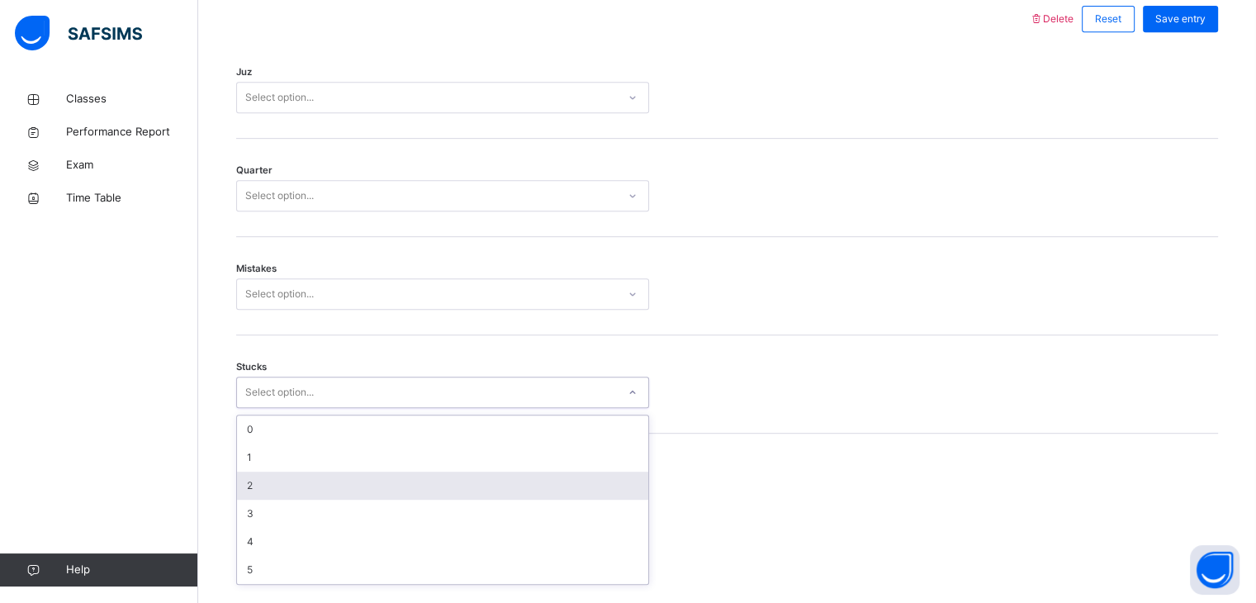
click at [286, 500] on div "2" at bounding box center [442, 485] width 411 height 28
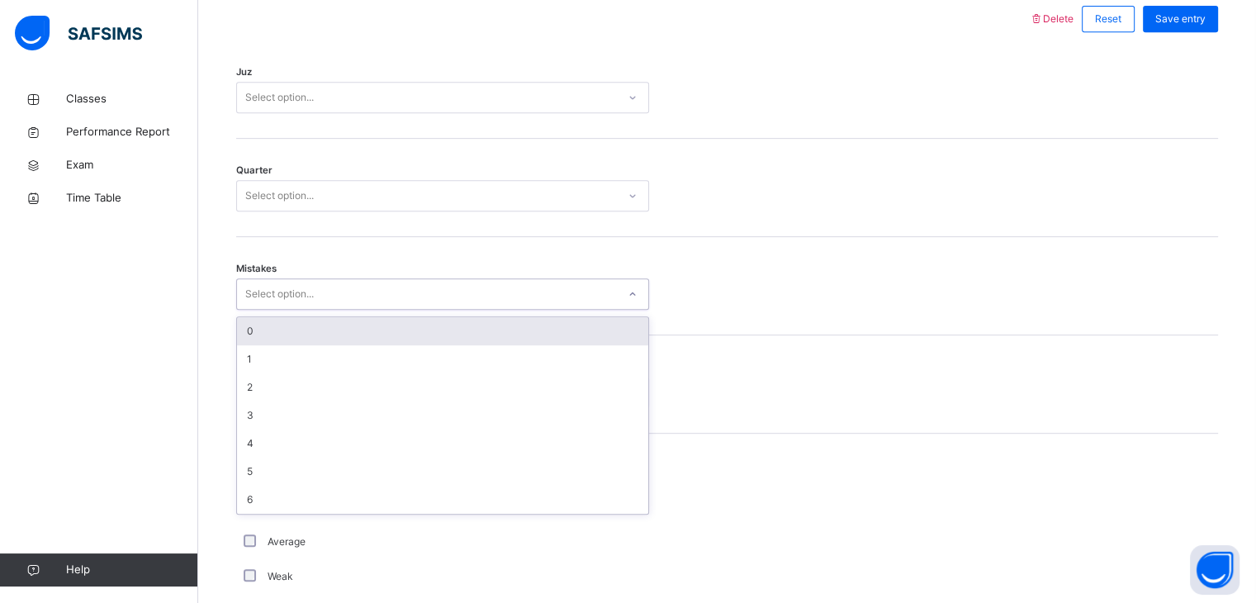
click at [334, 298] on div "Select option..." at bounding box center [427, 295] width 380 height 26
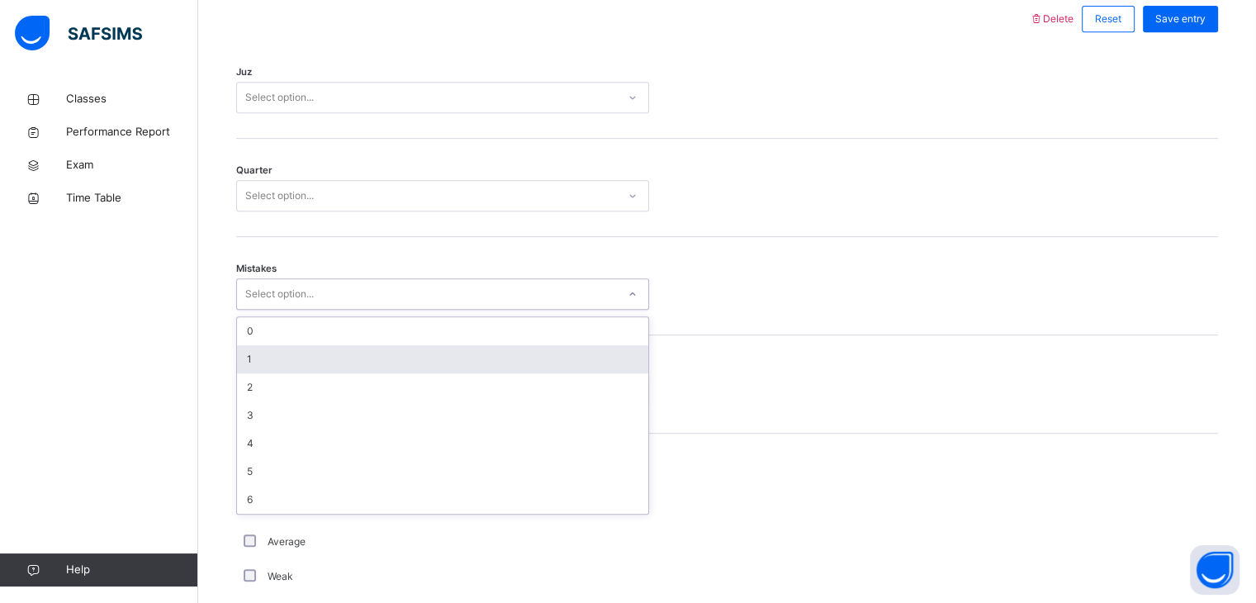
click at [328, 365] on div "1" at bounding box center [442, 359] width 411 height 28
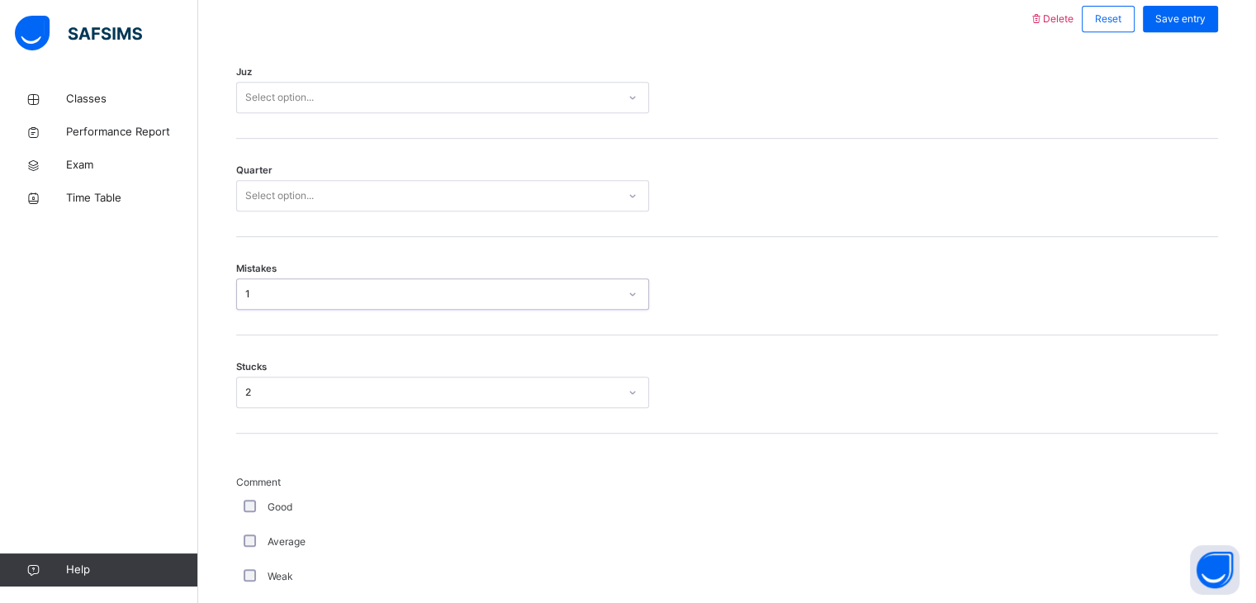
click at [345, 192] on div "Select option..." at bounding box center [442, 195] width 413 height 31
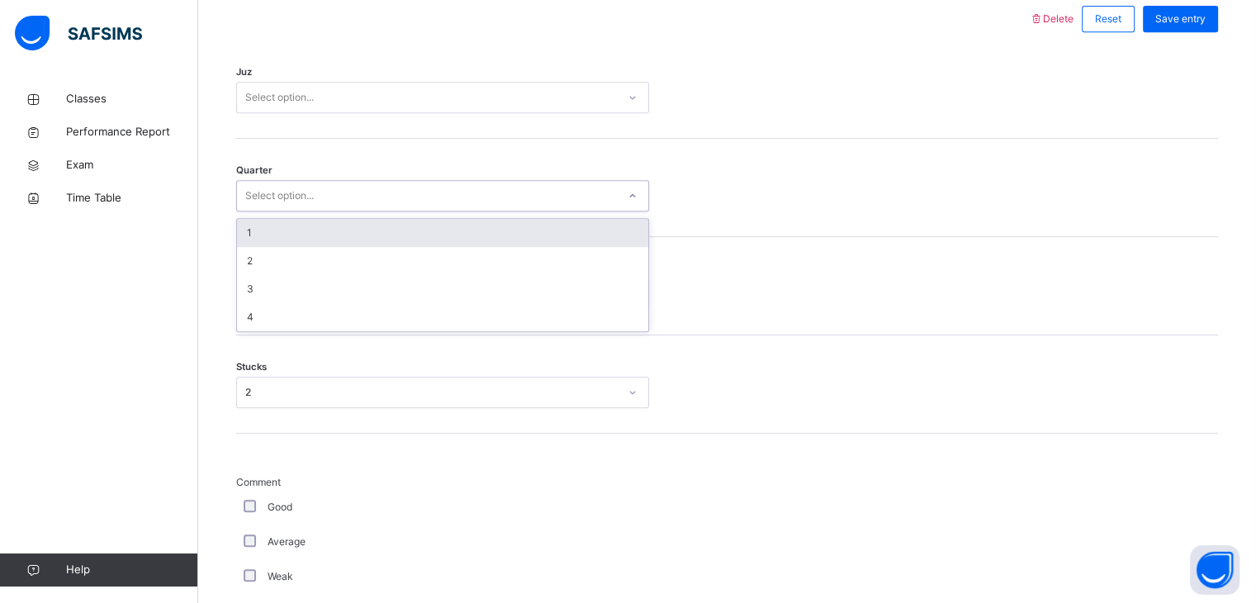
click at [306, 240] on div "1" at bounding box center [442, 233] width 411 height 28
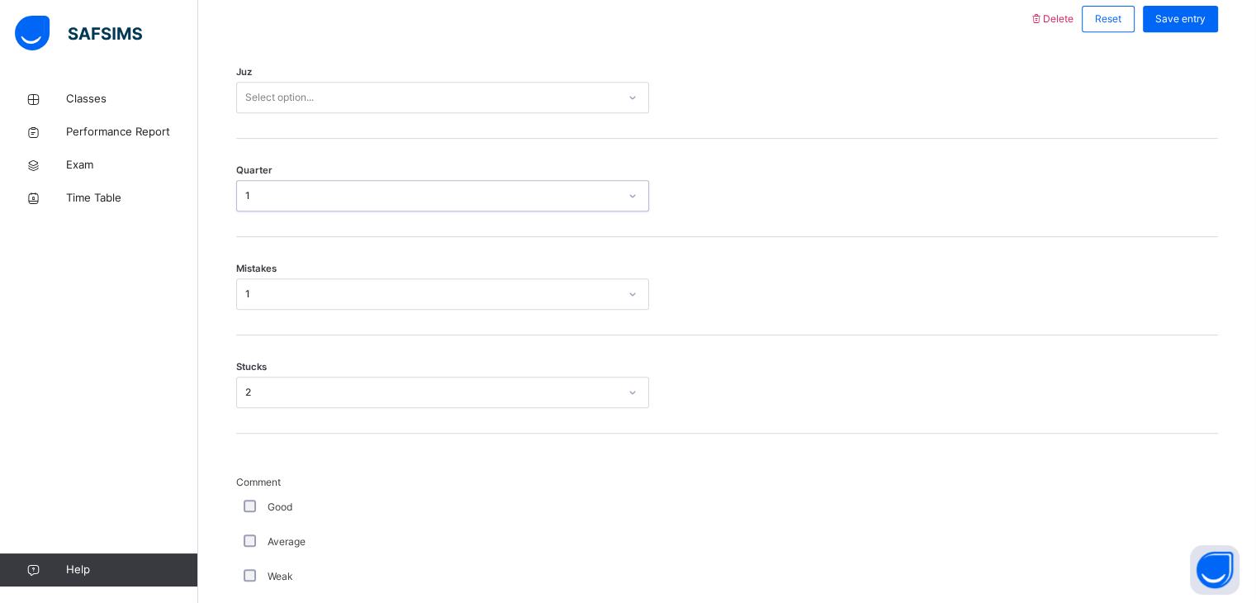
click at [348, 79] on div "Juz Select option..." at bounding box center [727, 89] width 982 height 98
click at [337, 111] on div "Select option..." at bounding box center [427, 98] width 380 height 26
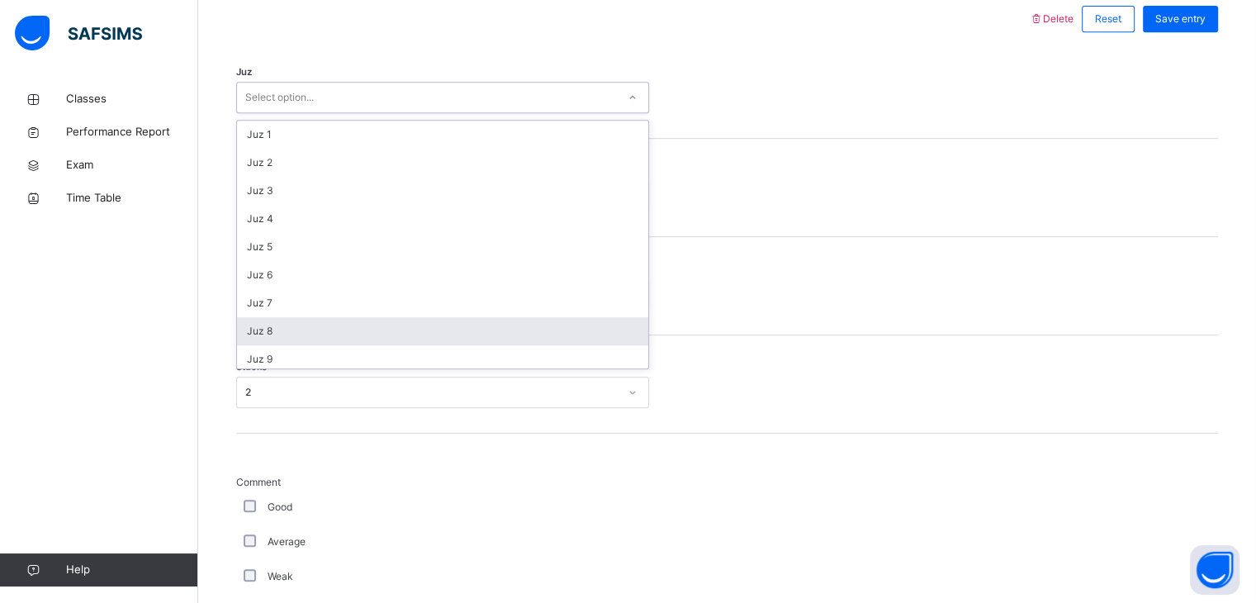
click at [277, 345] on div "Juz 8" at bounding box center [442, 331] width 411 height 28
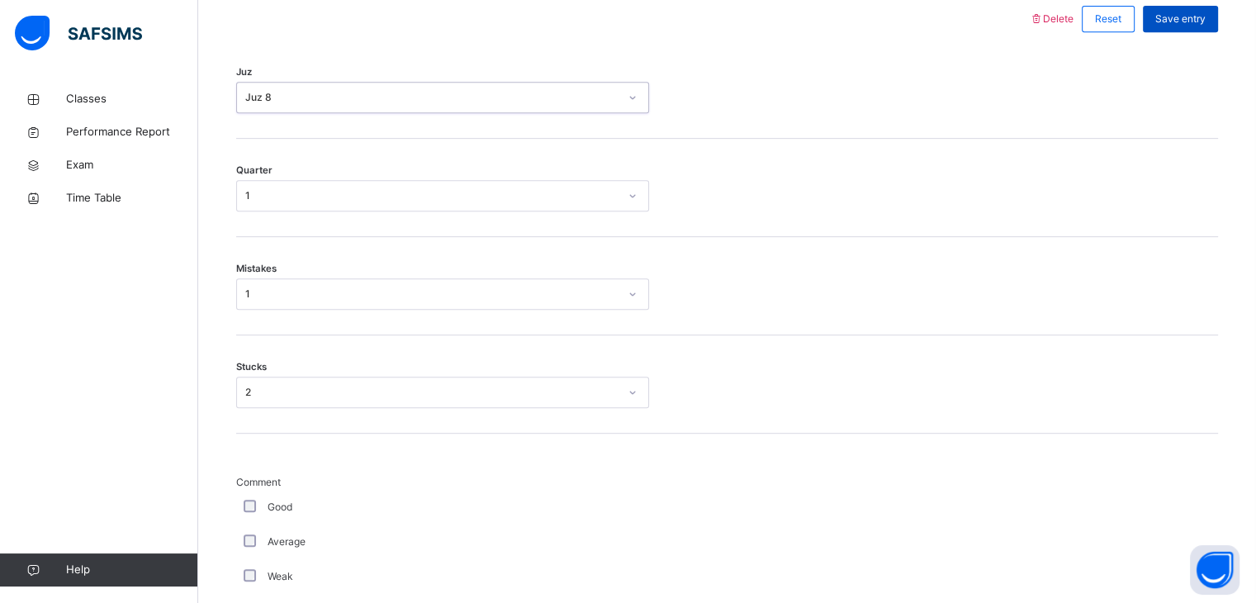
click at [1206, 21] on div "Save entry" at bounding box center [1180, 19] width 75 height 26
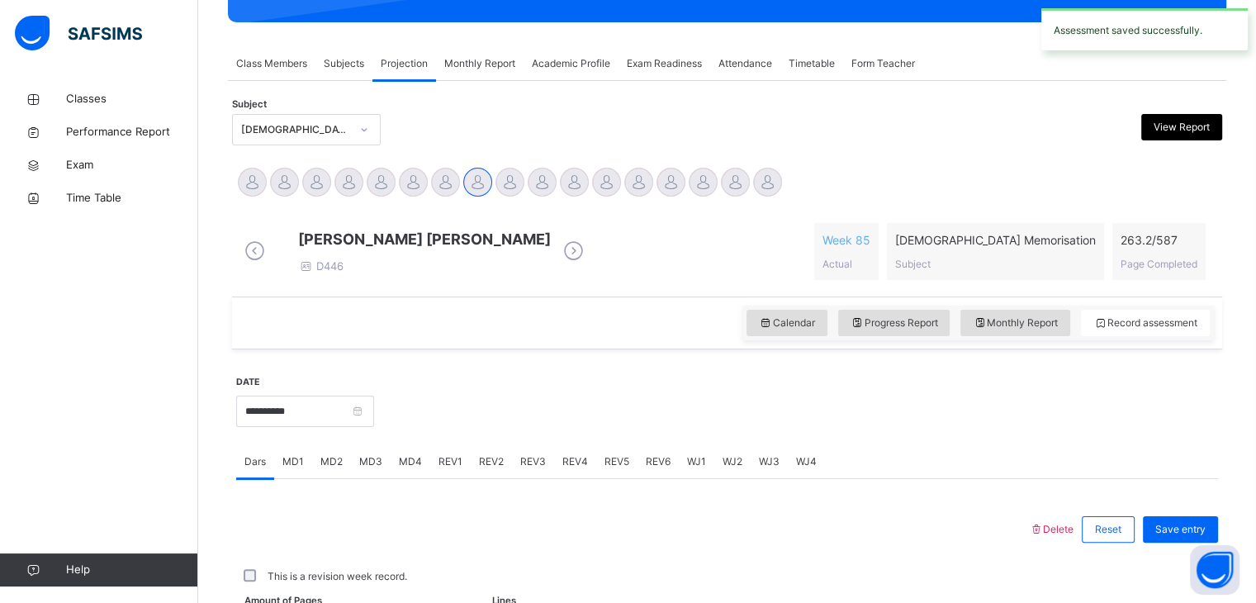
scroll to position [637, 0]
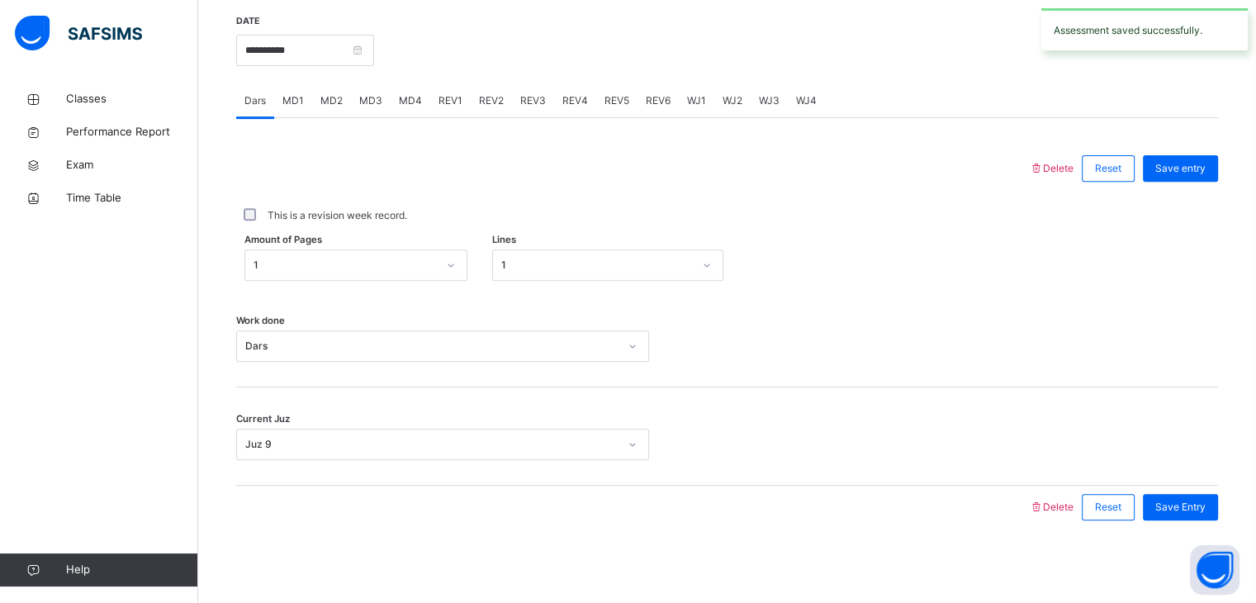
click at [434, 107] on div "REV1" at bounding box center [450, 100] width 40 height 33
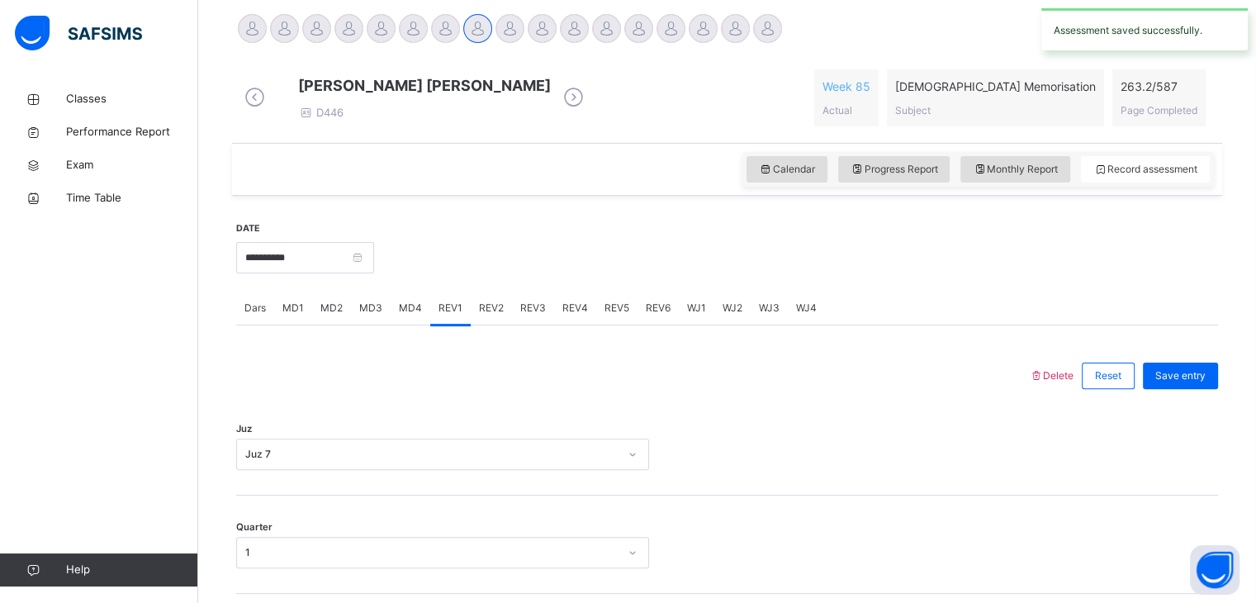
scroll to position [377, 0]
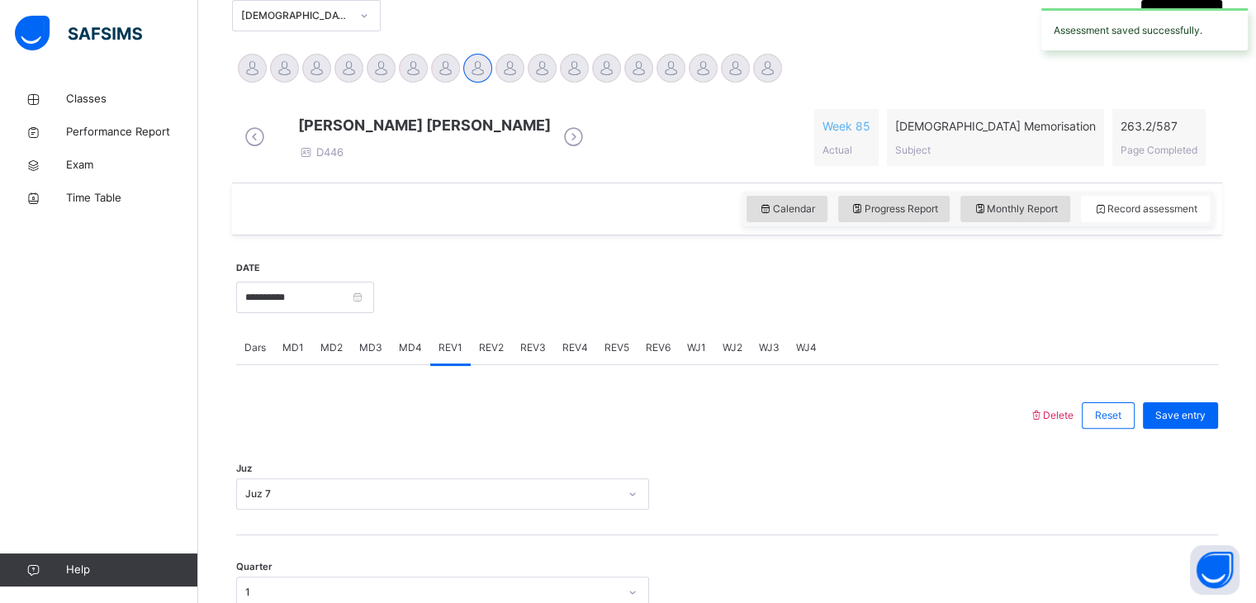
click at [244, 348] on div "Dars" at bounding box center [255, 347] width 38 height 33
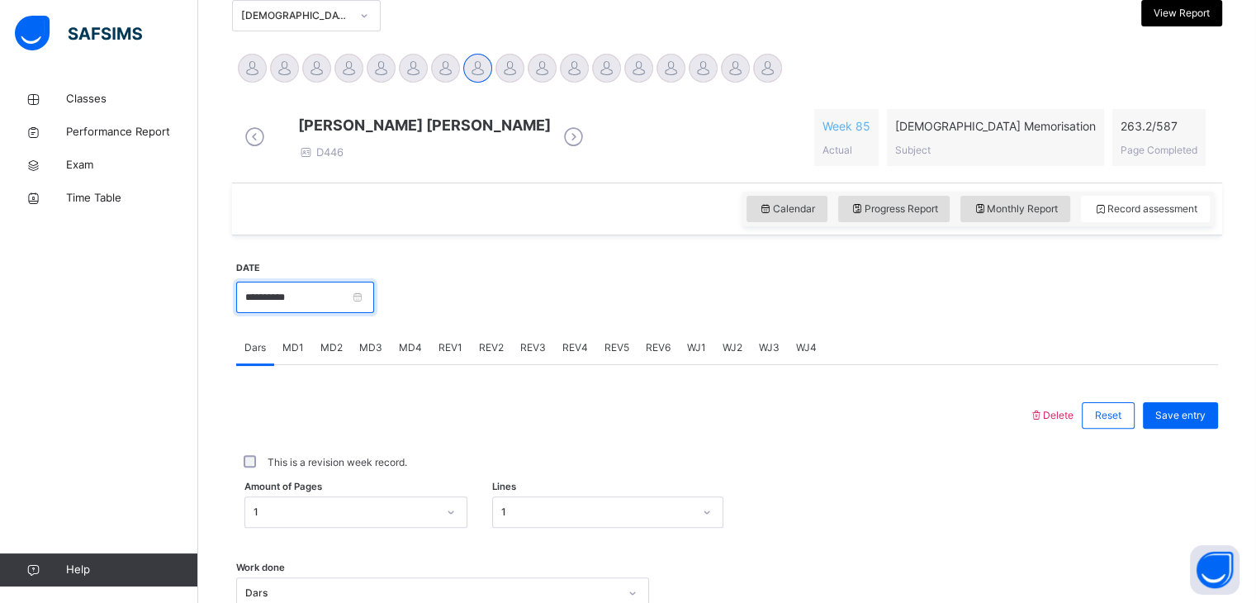
click at [313, 313] on input "**********" at bounding box center [305, 297] width 138 height 31
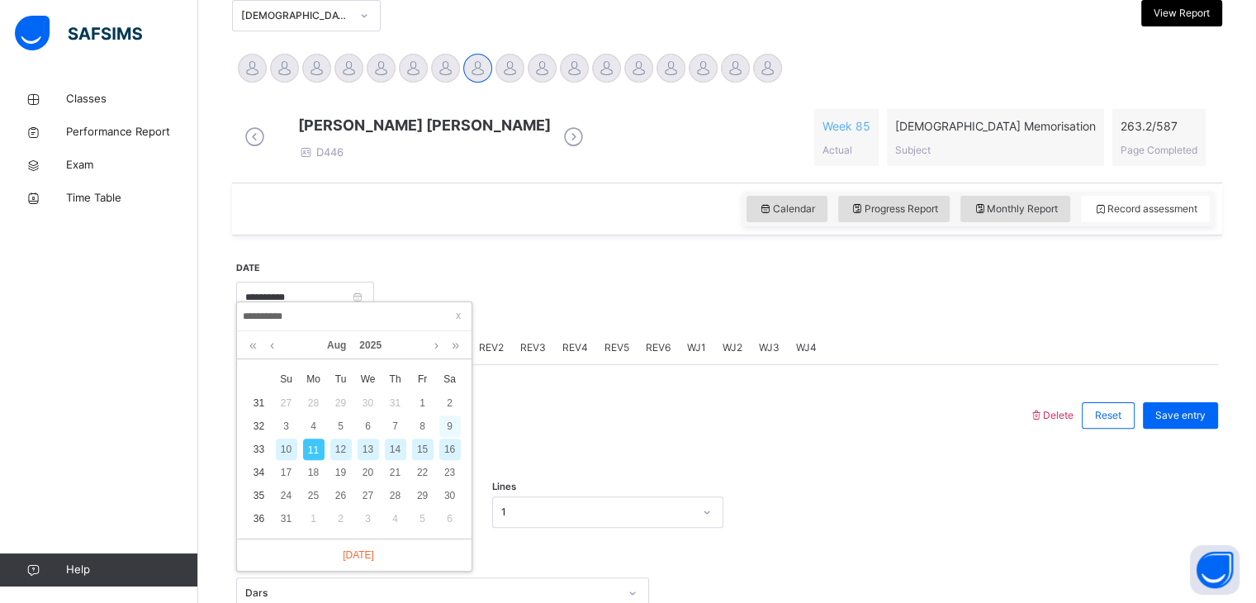
click at [448, 424] on div "9" at bounding box center [449, 425] width 21 height 21
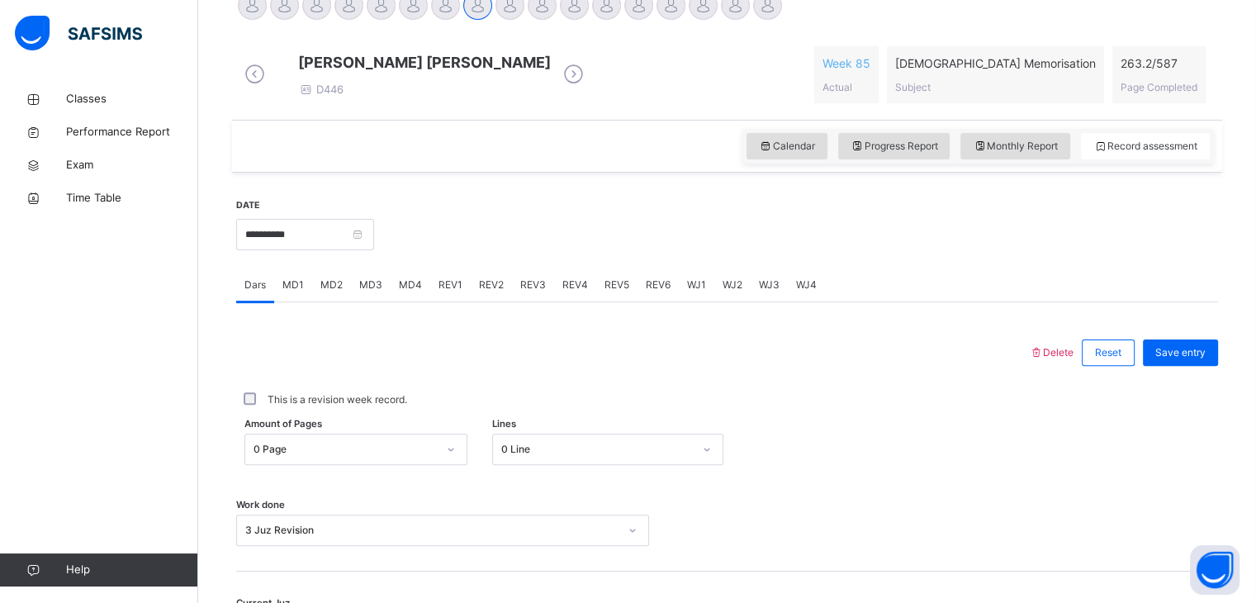
scroll to position [443, 0]
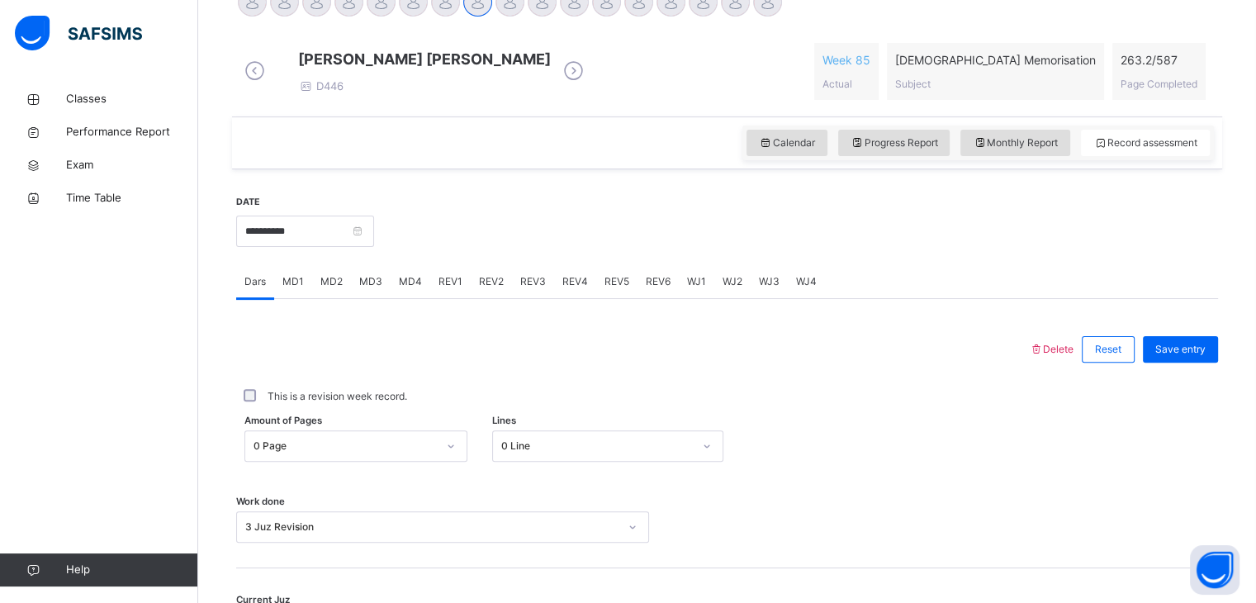
click at [438, 287] on span "REV1" at bounding box center [450, 281] width 24 height 15
click at [505, 298] on div "REV2" at bounding box center [491, 281] width 41 height 33
click at [515, 298] on div "REV3" at bounding box center [533, 281] width 42 height 33
click at [336, 217] on div "**********" at bounding box center [305, 229] width 138 height 71
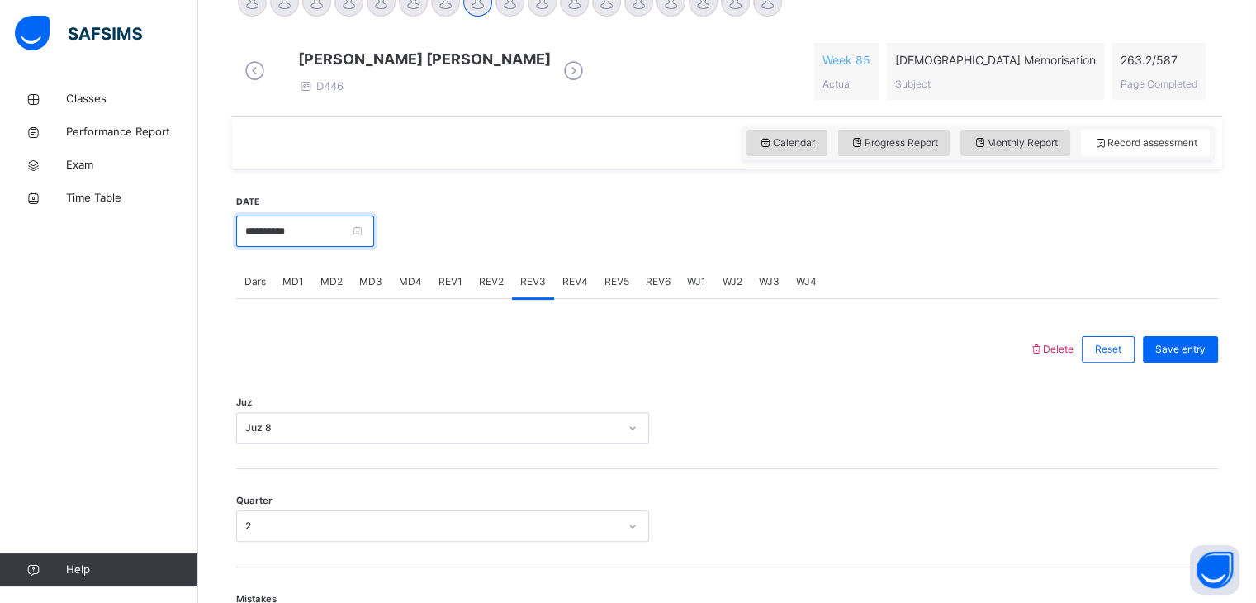
click at [340, 247] on input "**********" at bounding box center [305, 231] width 138 height 31
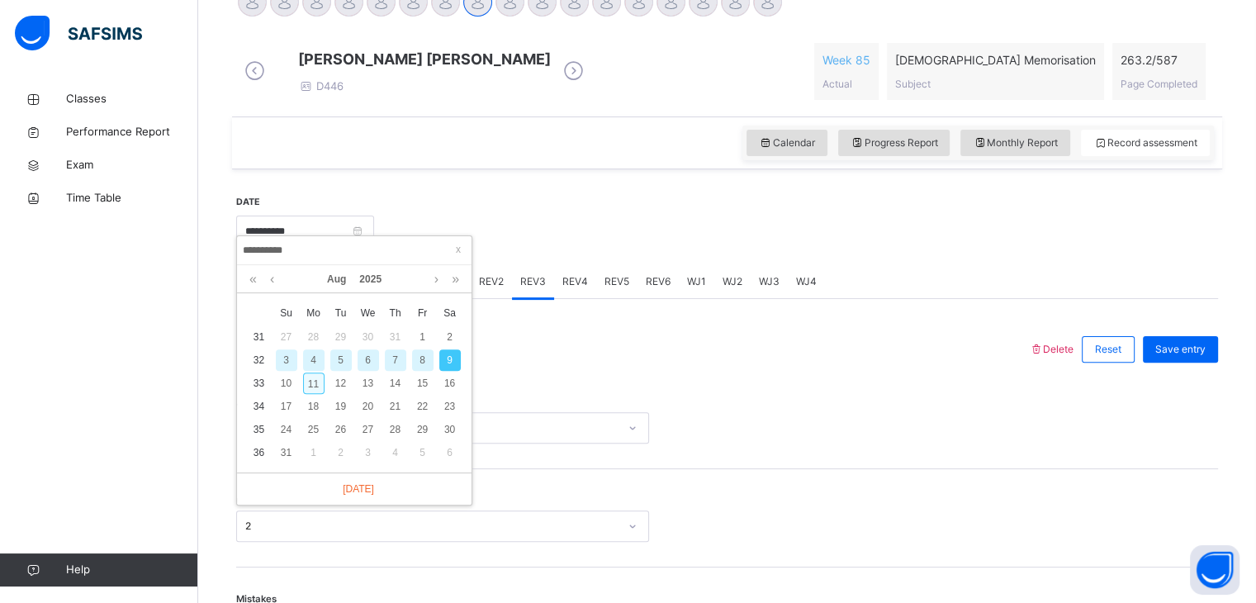
click at [319, 381] on div "11" at bounding box center [313, 382] width 21 height 21
type input "**********"
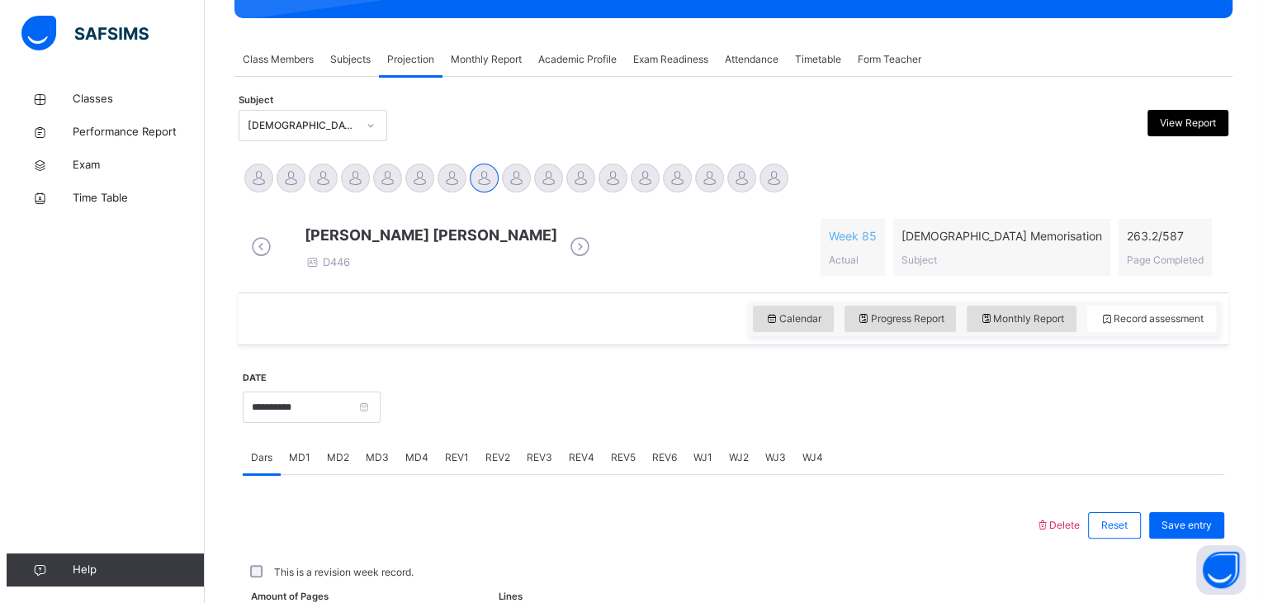
scroll to position [245, 0]
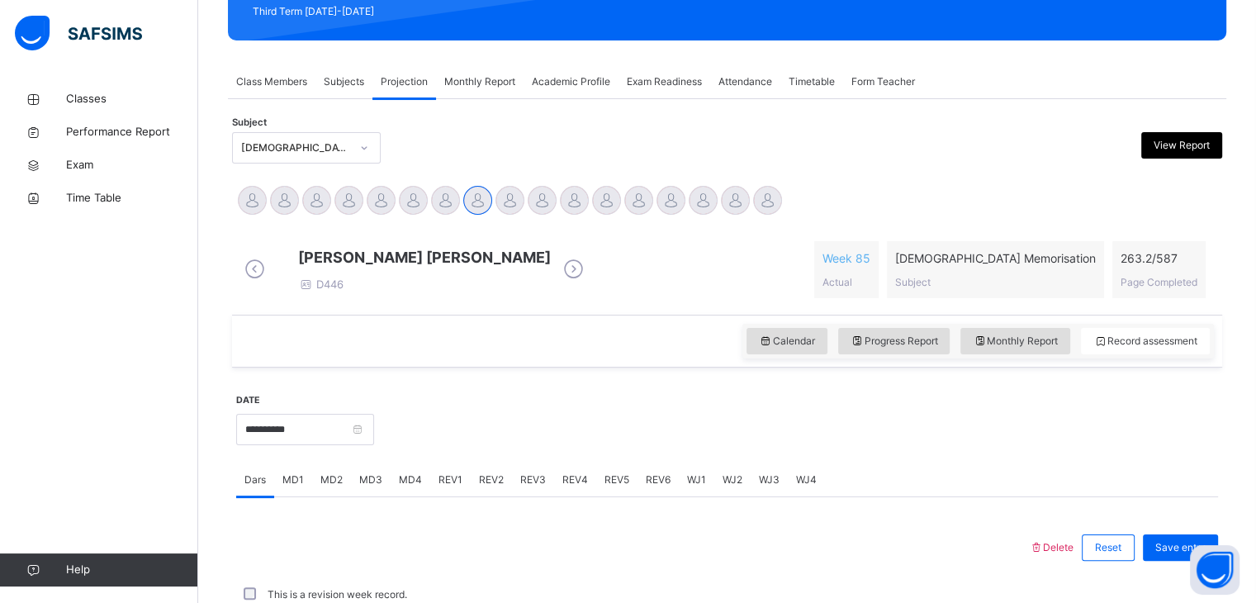
click at [1196, 134] on div "View Report" at bounding box center [1181, 145] width 81 height 26
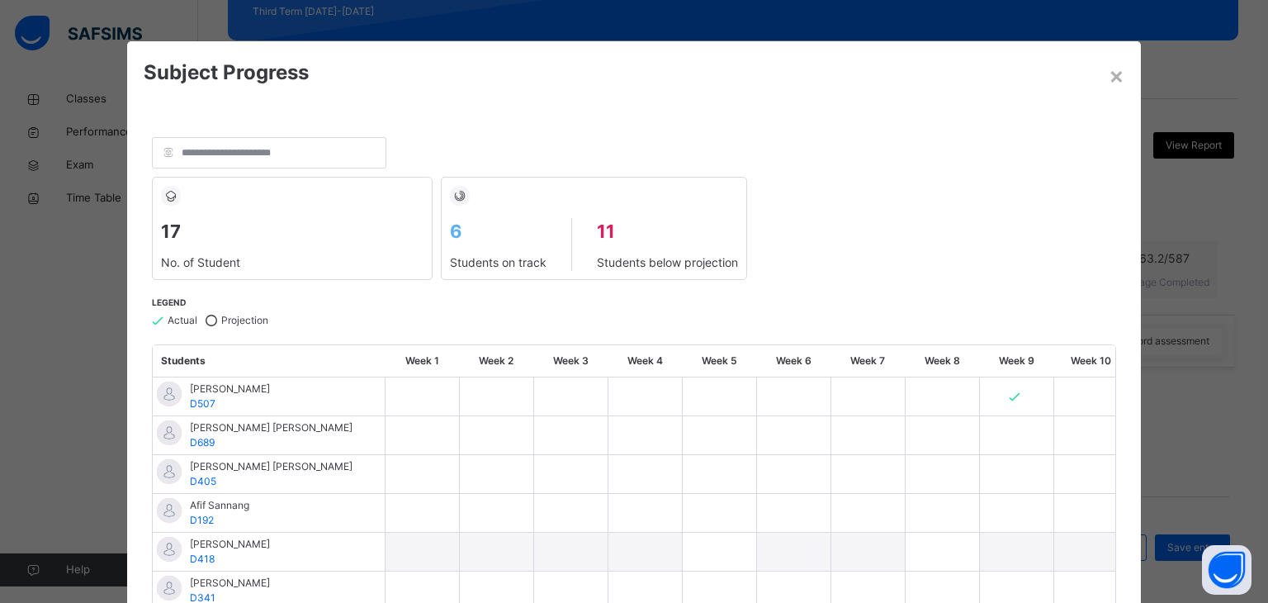
click at [1047, 206] on div "17 No. of Student 6 Students on track 11 Students below projection" at bounding box center [634, 228] width 965 height 103
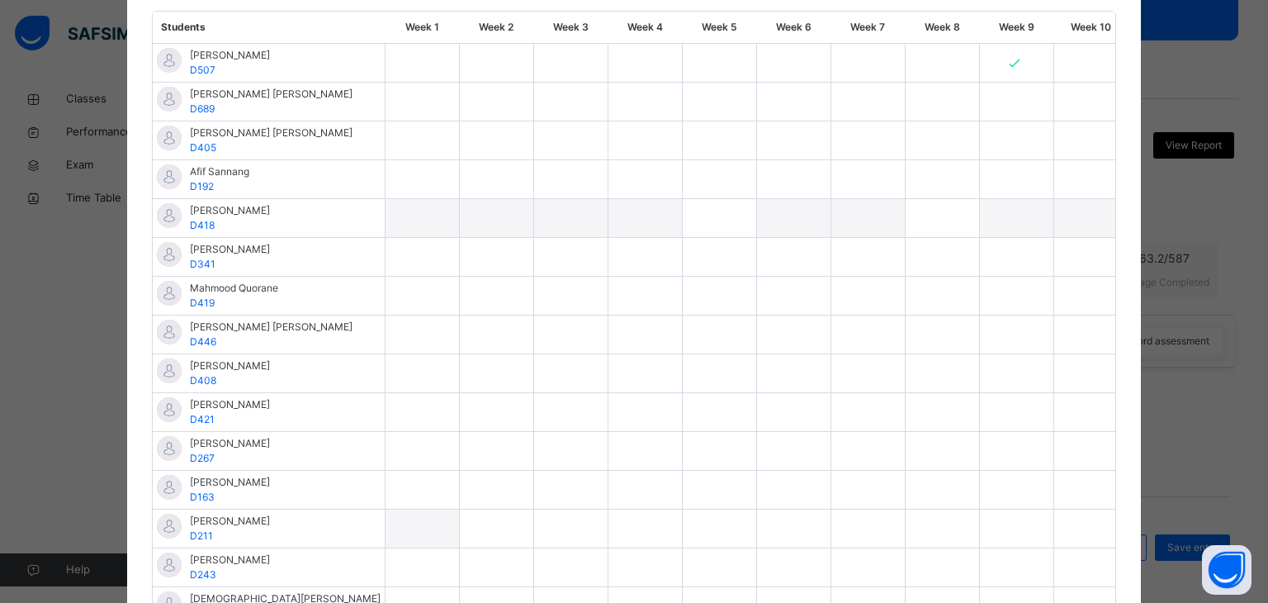
scroll to position [511, 0]
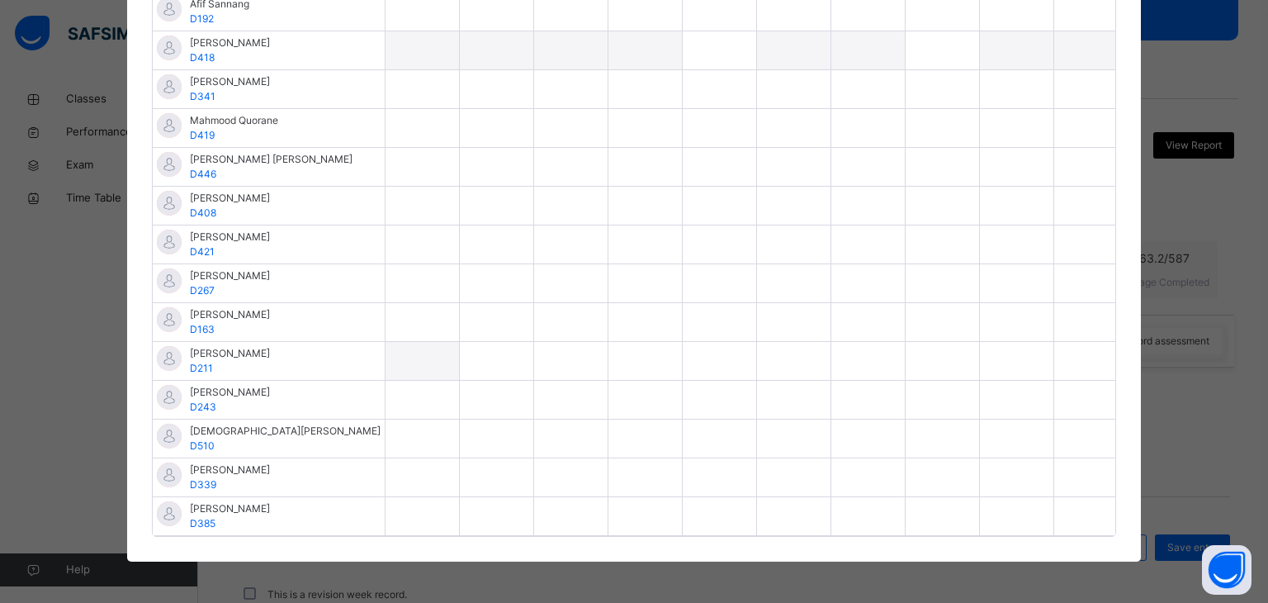
click at [1054, 206] on div at bounding box center [1090, 206] width 73 height 38
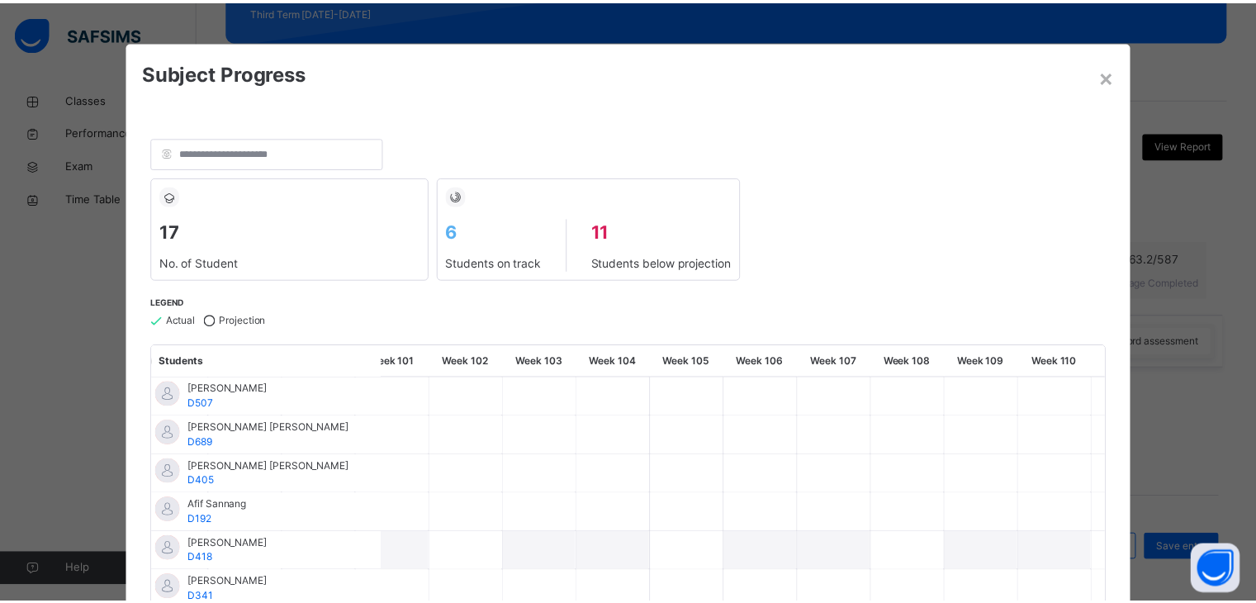
scroll to position [0, 7498]
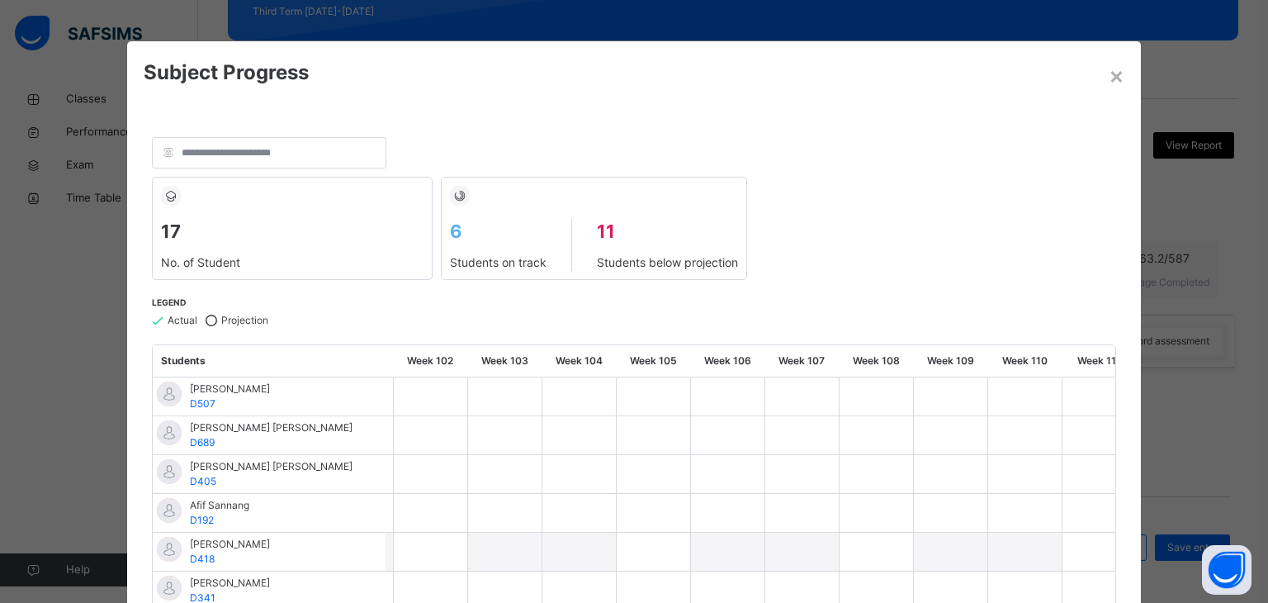
click at [1047, 206] on div "17 No. of Student 6 Students on track 11 Students below projection" at bounding box center [634, 228] width 965 height 103
click at [1110, 70] on div "×" at bounding box center [1117, 75] width 16 height 35
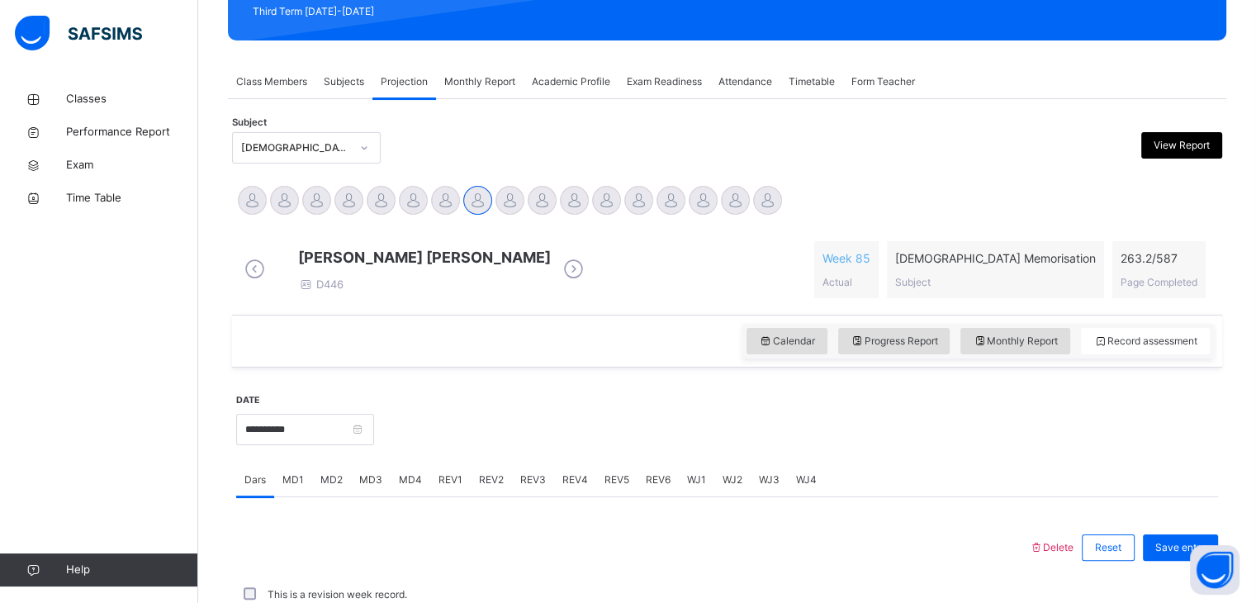
click at [495, 69] on div "Monthly Report" at bounding box center [480, 81] width 88 height 33
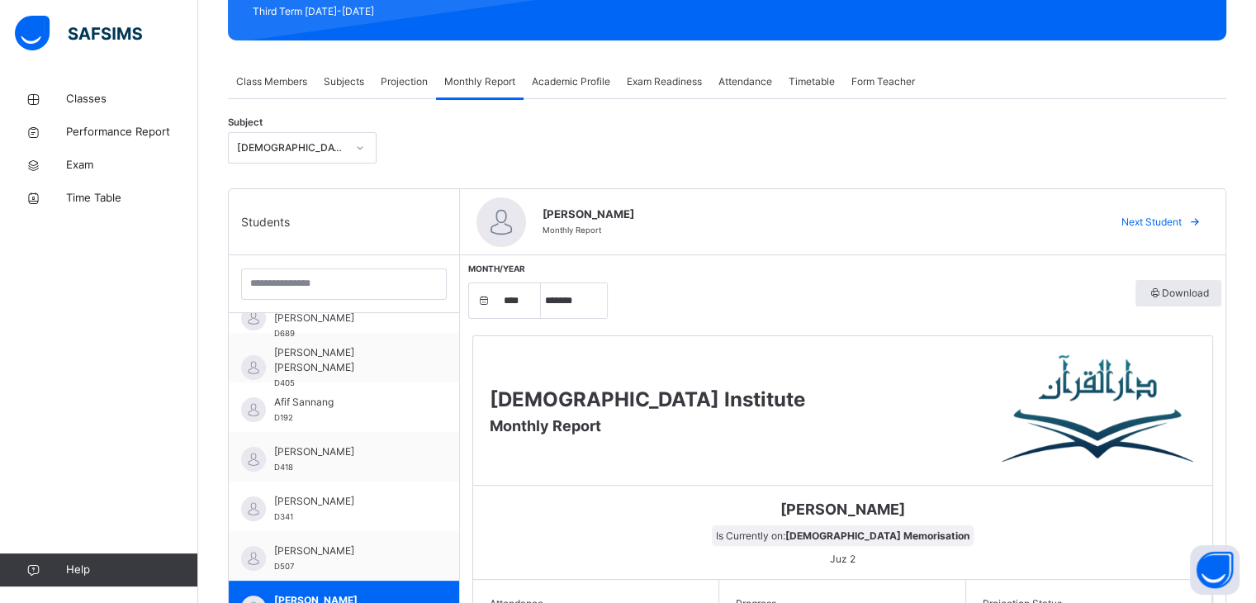
scroll to position [0, 0]
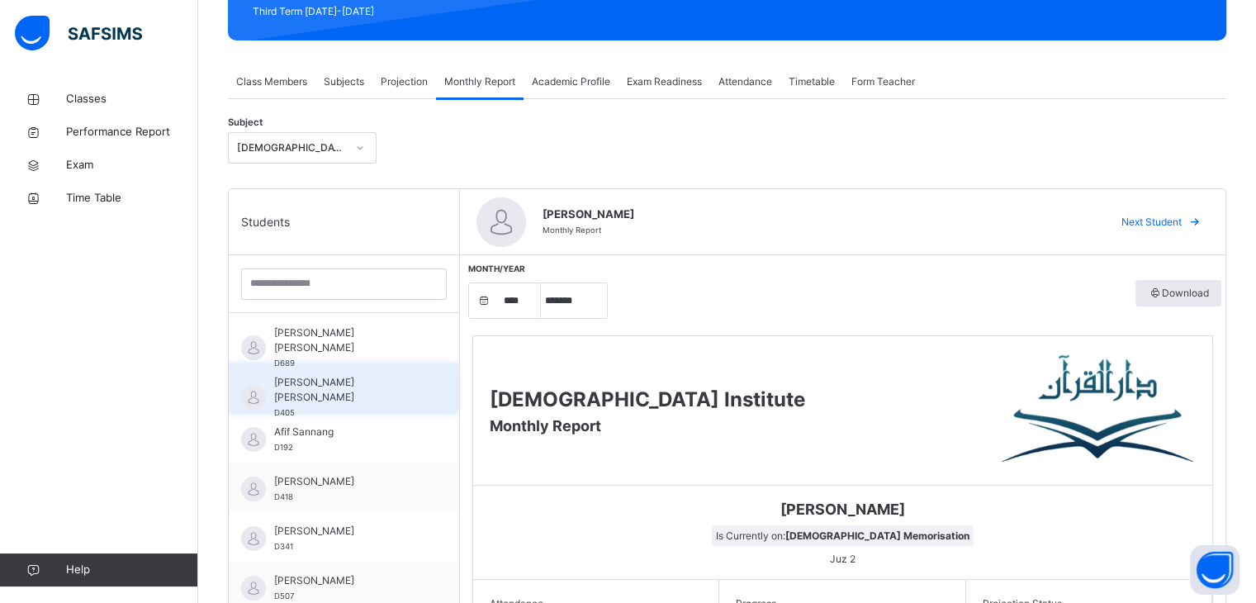
click at [386, 410] on div "[PERSON_NAME] [PERSON_NAME] D405" at bounding box center [348, 397] width 148 height 45
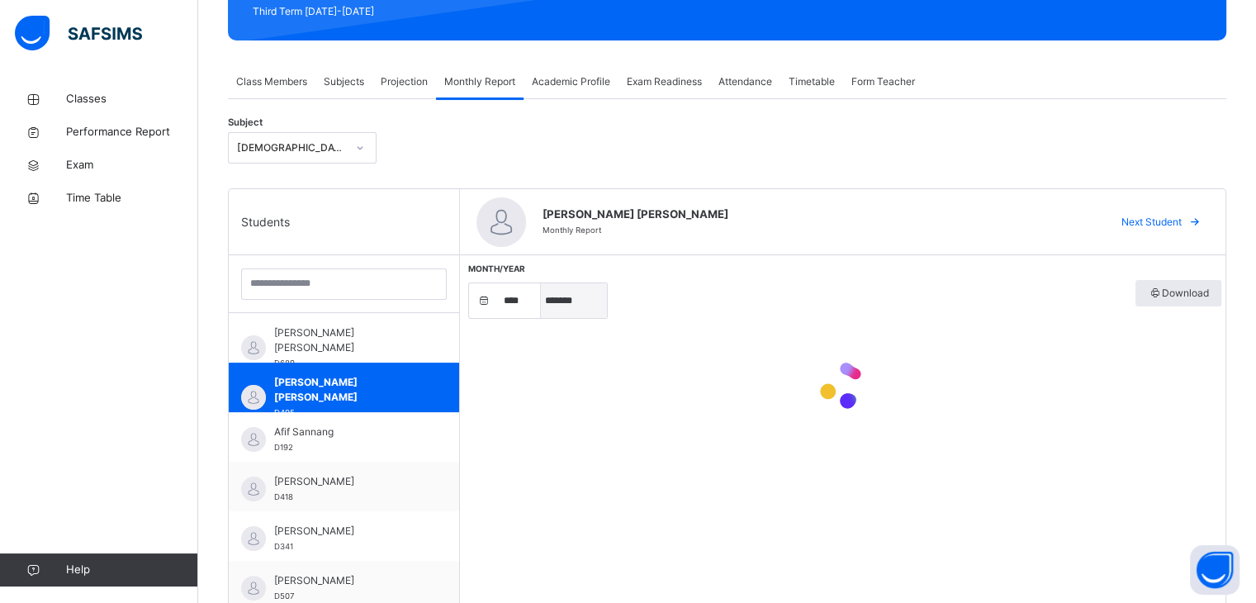
click at [586, 311] on select "***** ******* ******** ***** ***** *** **** **** ****** ********* ******* *****…" at bounding box center [574, 300] width 66 height 35
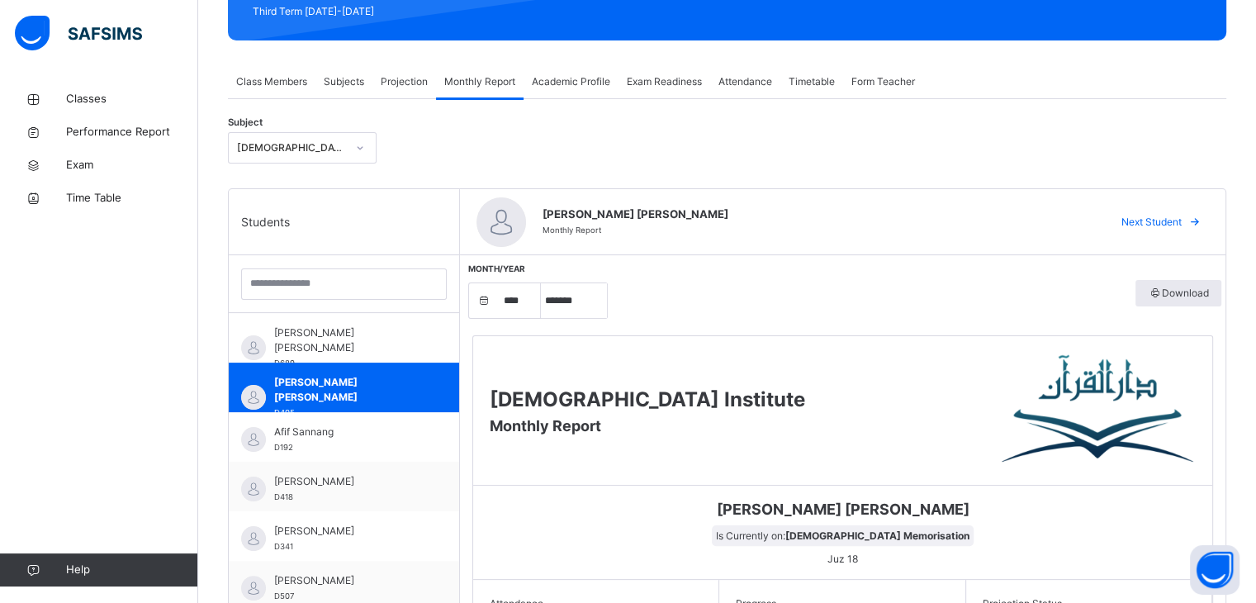
select select "*"
click at [541, 283] on select "***** ******* ******** ***** ***** *** **** **** ****** ********* ******* *****…" at bounding box center [574, 300] width 66 height 35
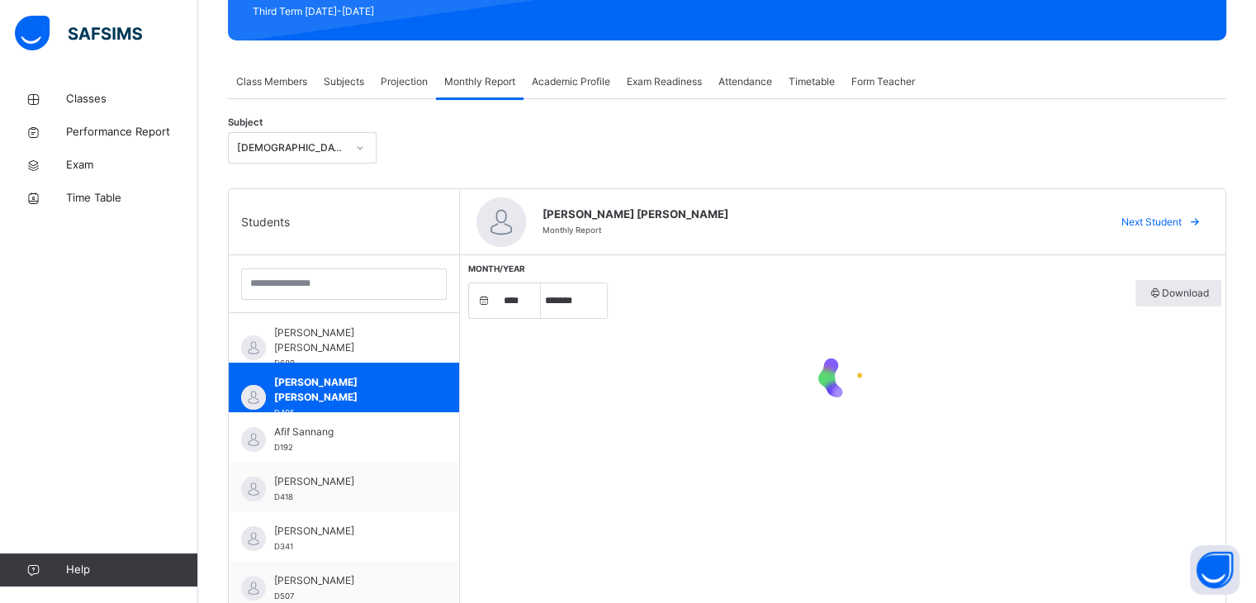
click at [590, 488] on div "Month/Year **** **** **** **** **** **** **** **** **** **** **** **** **** ***…" at bounding box center [842, 523] width 765 height 537
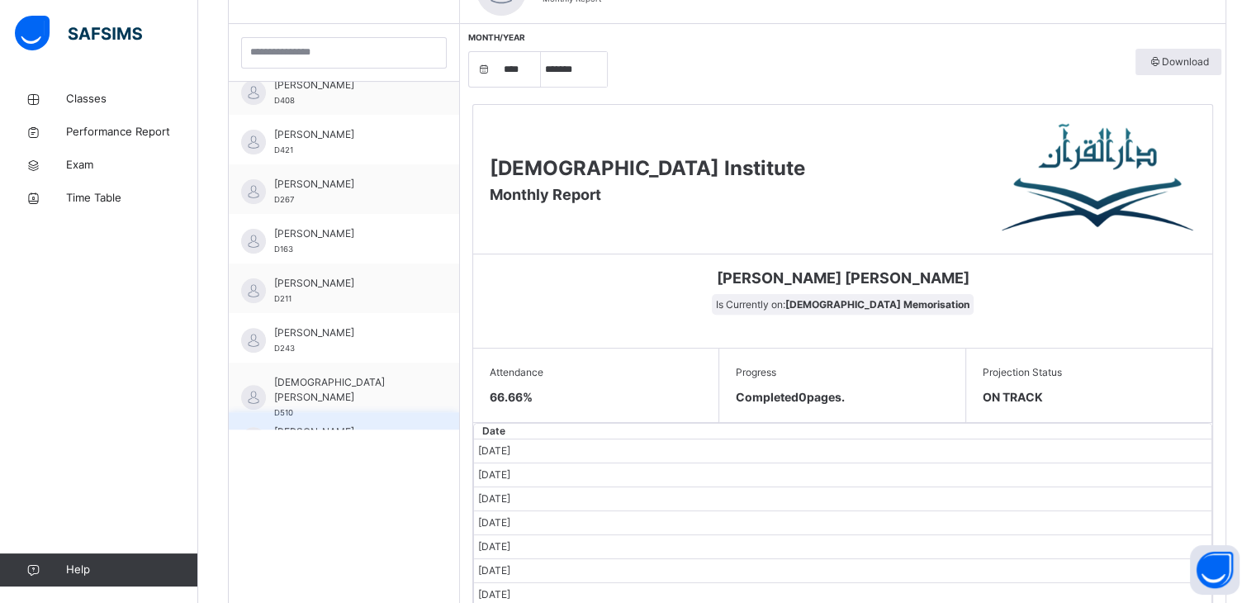
scroll to position [462, 0]
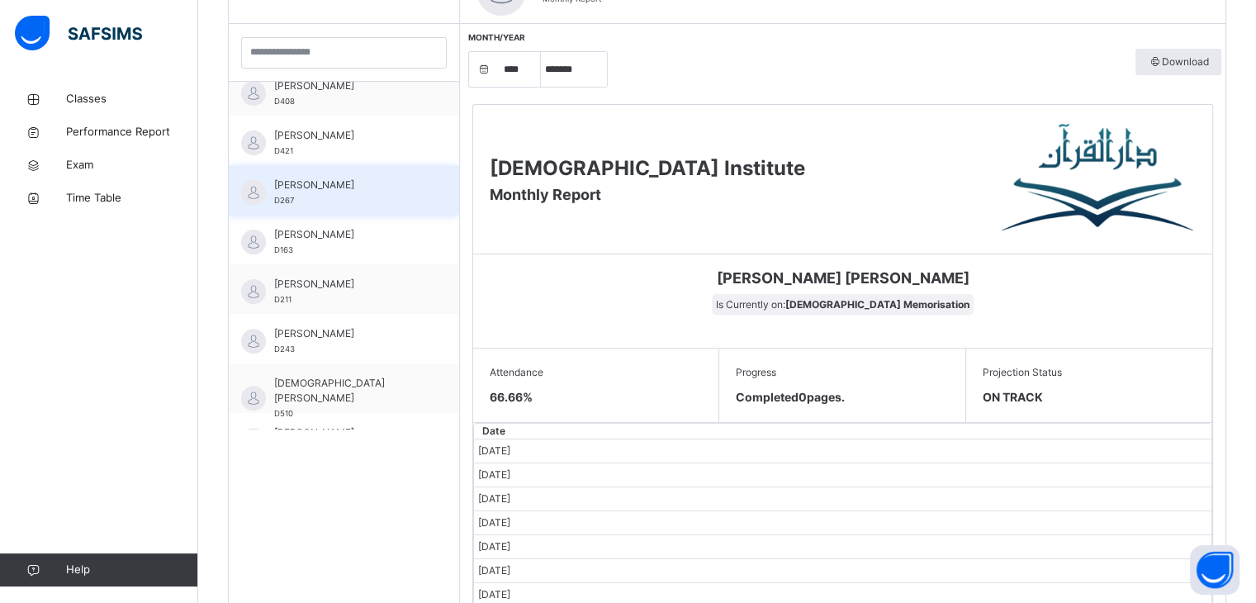
click at [344, 188] on span "[PERSON_NAME]" at bounding box center [348, 185] width 148 height 15
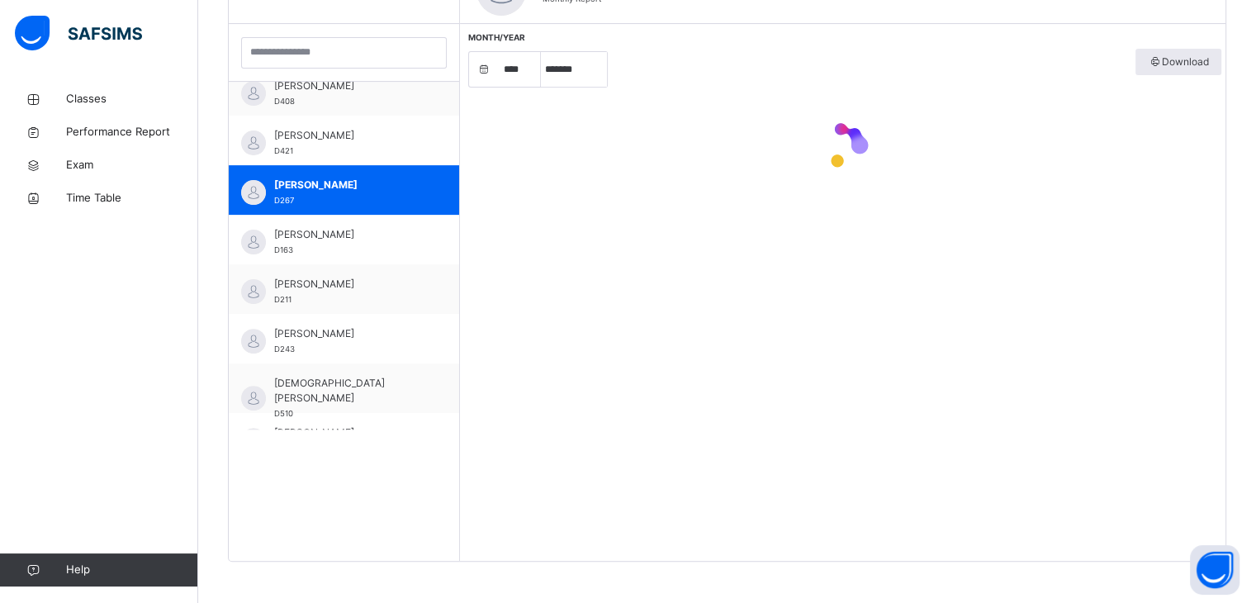
click at [725, 314] on div "Month/Year **** **** **** **** **** **** **** **** **** **** **** **** **** ***…" at bounding box center [842, 292] width 765 height 537
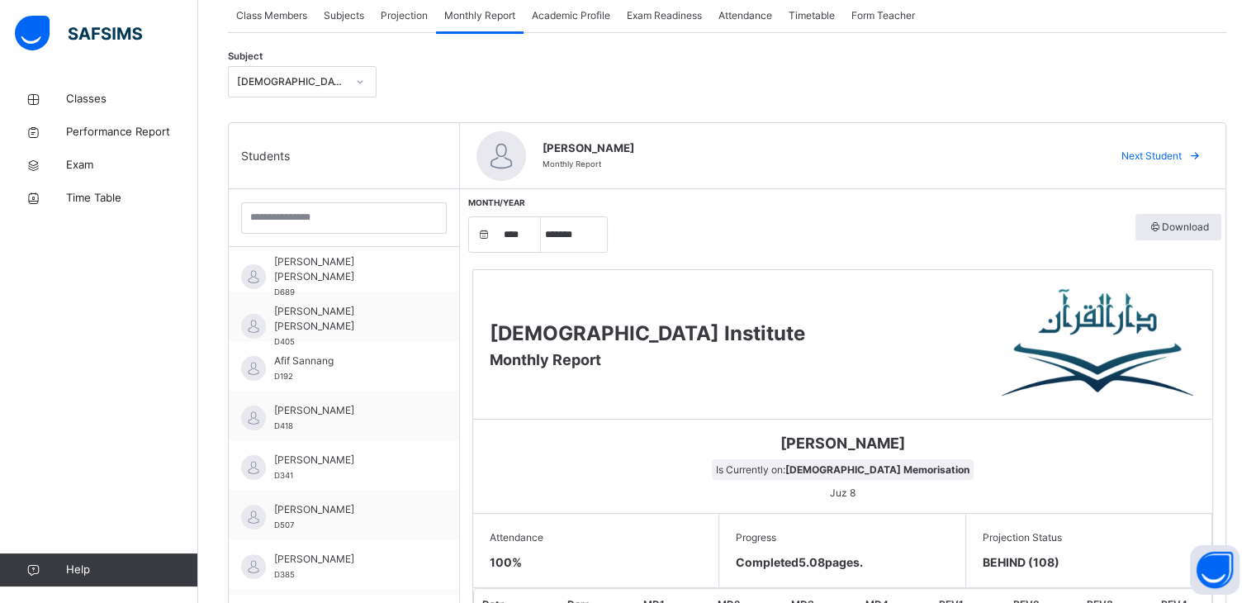
scroll to position [0, 0]
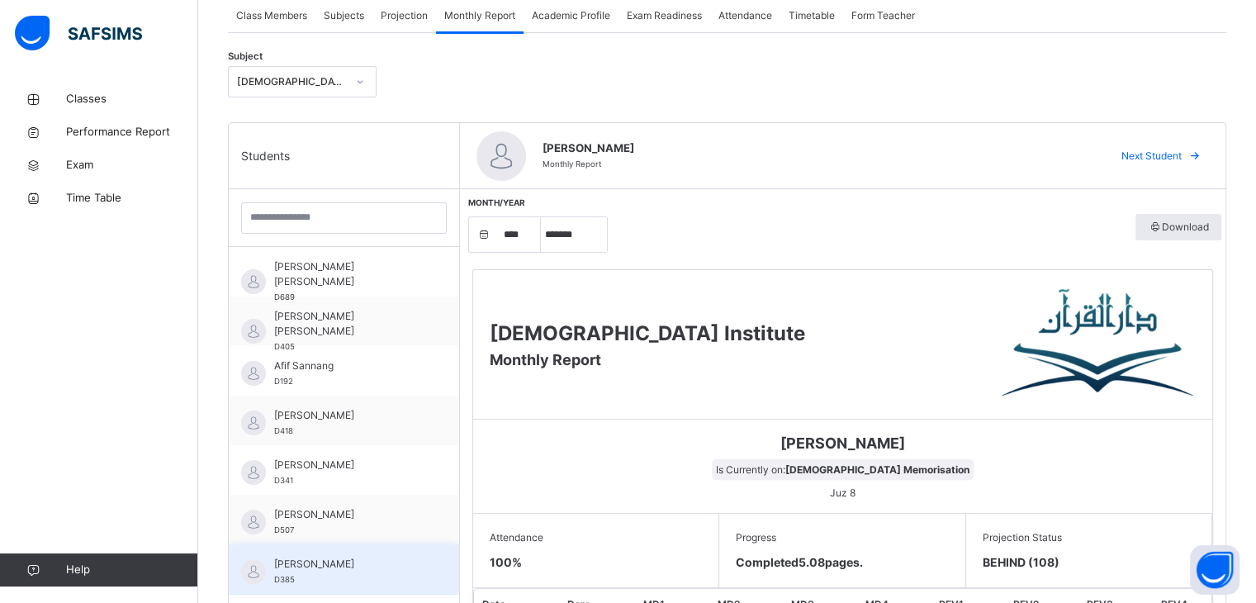
click at [326, 570] on span "[PERSON_NAME]" at bounding box center [348, 564] width 148 height 15
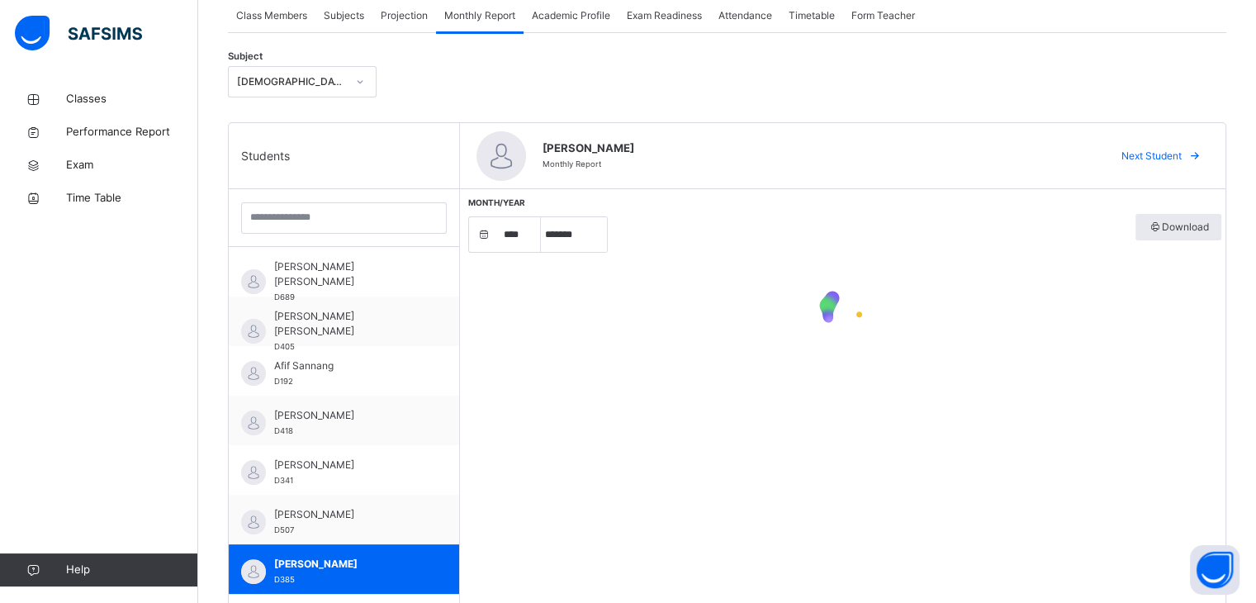
click at [771, 391] on div "Month/Year **** **** **** **** **** **** **** **** **** **** **** **** **** ***…" at bounding box center [842, 457] width 765 height 537
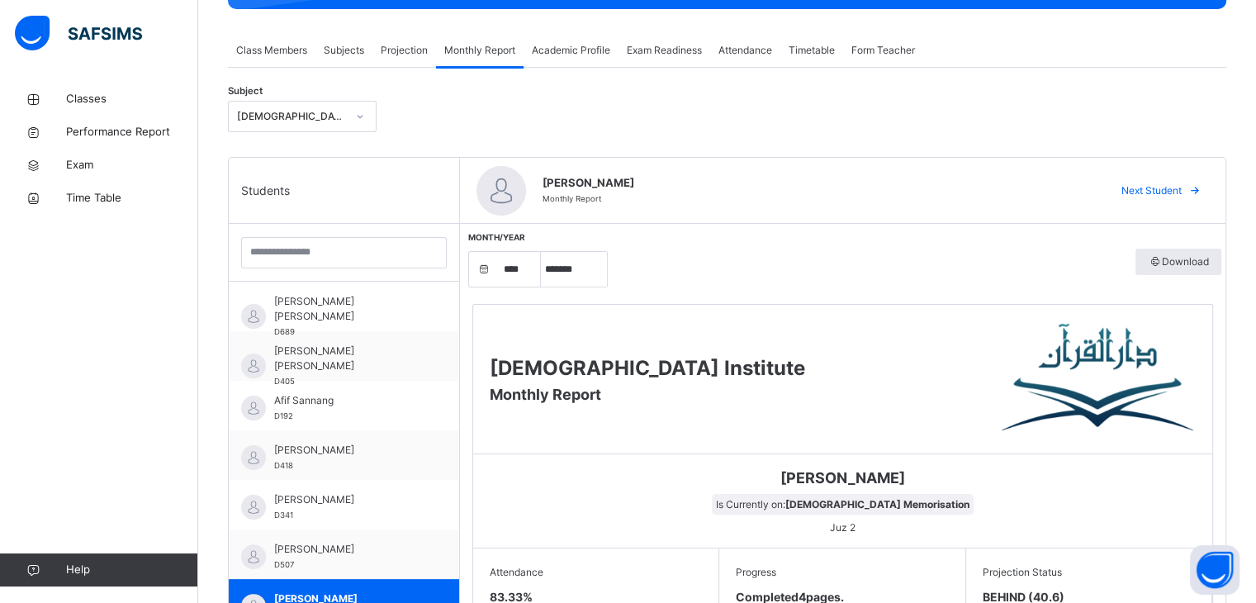
scroll to position [146, 0]
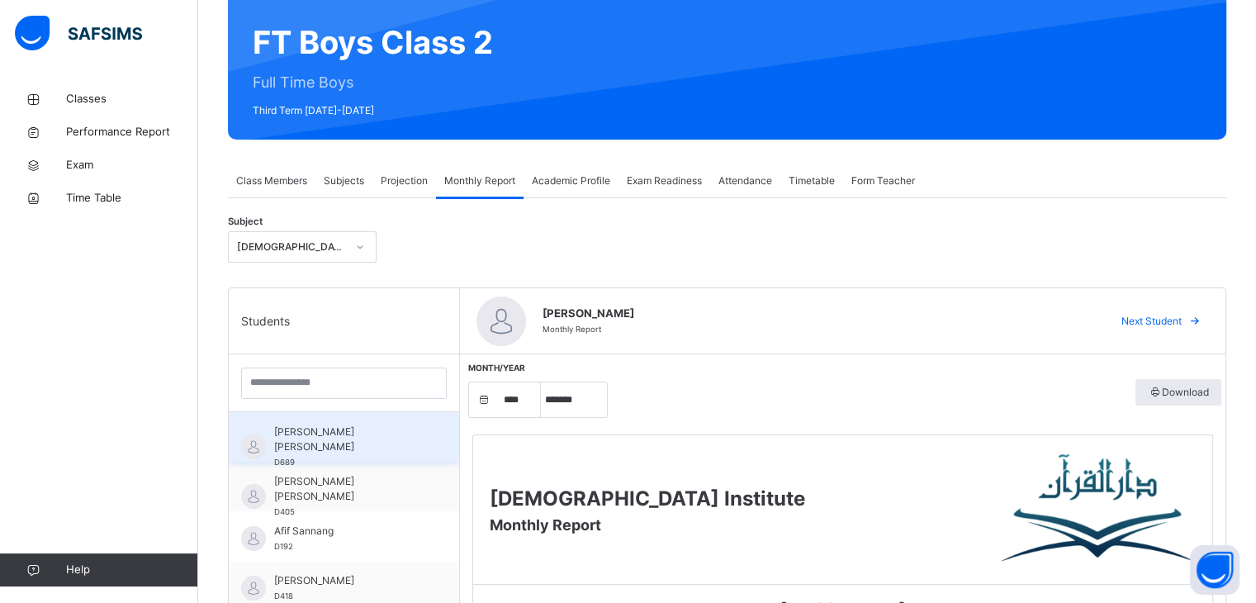
click at [370, 447] on div "[PERSON_NAME] [PERSON_NAME] D689" at bounding box center [348, 446] width 148 height 45
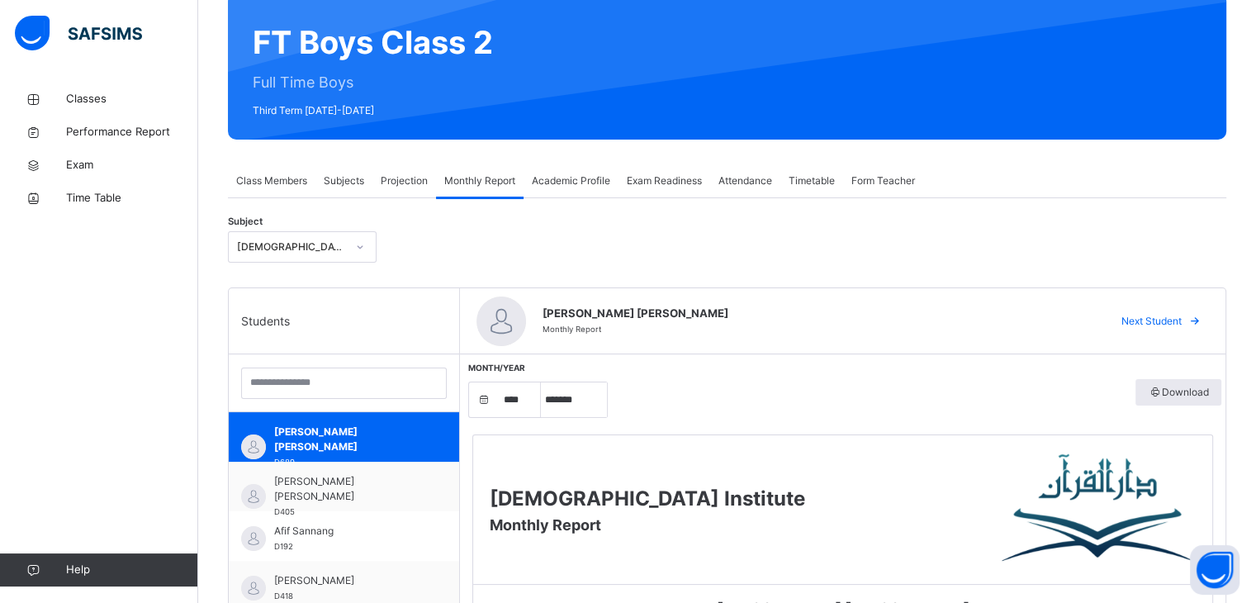
click at [799, 549] on div "Darul Quran Institute Monthly Report" at bounding box center [842, 509] width 739 height 149
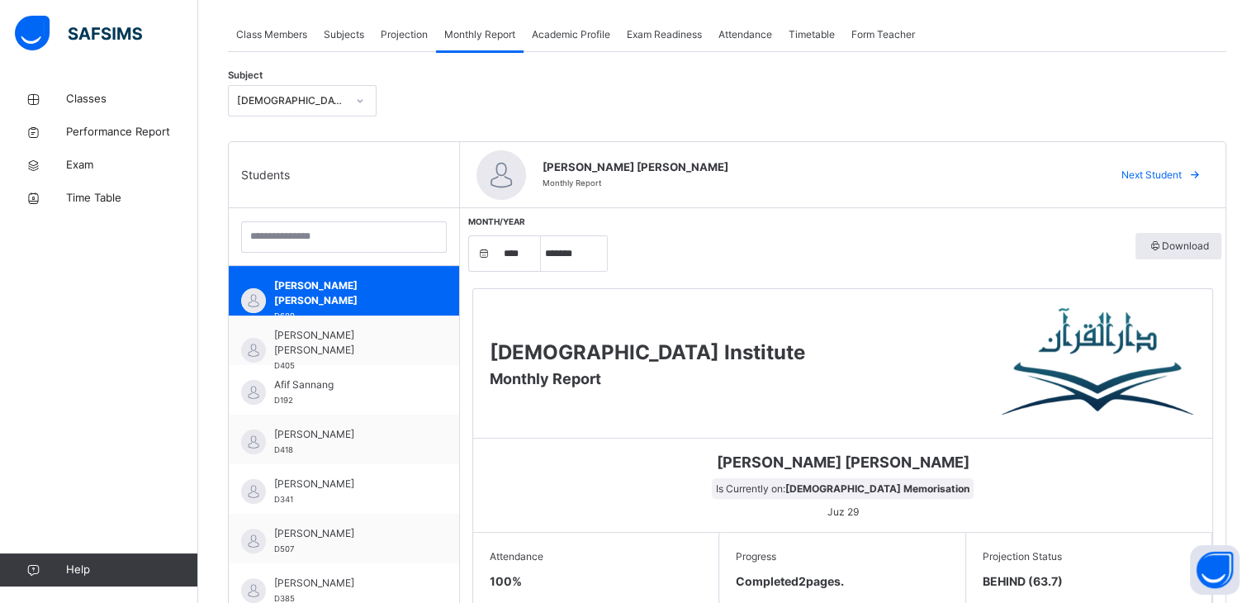
scroll to position [245, 0]
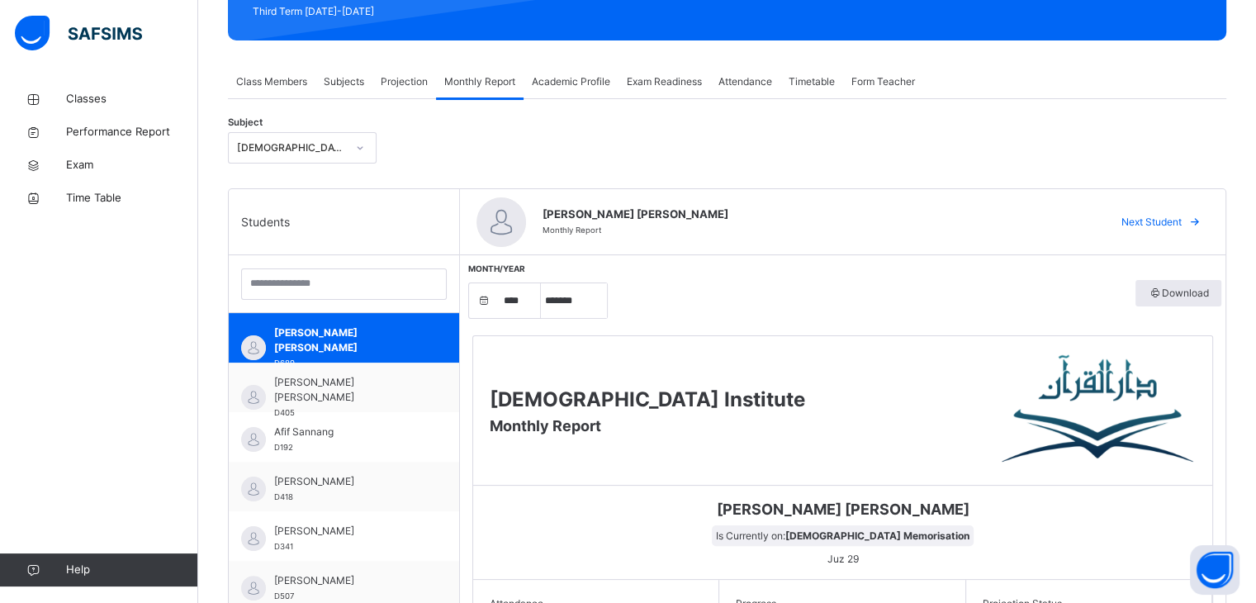
click at [384, 83] on span "Projection" at bounding box center [404, 81] width 47 height 15
